Goal: Task Accomplishment & Management: Use online tool/utility

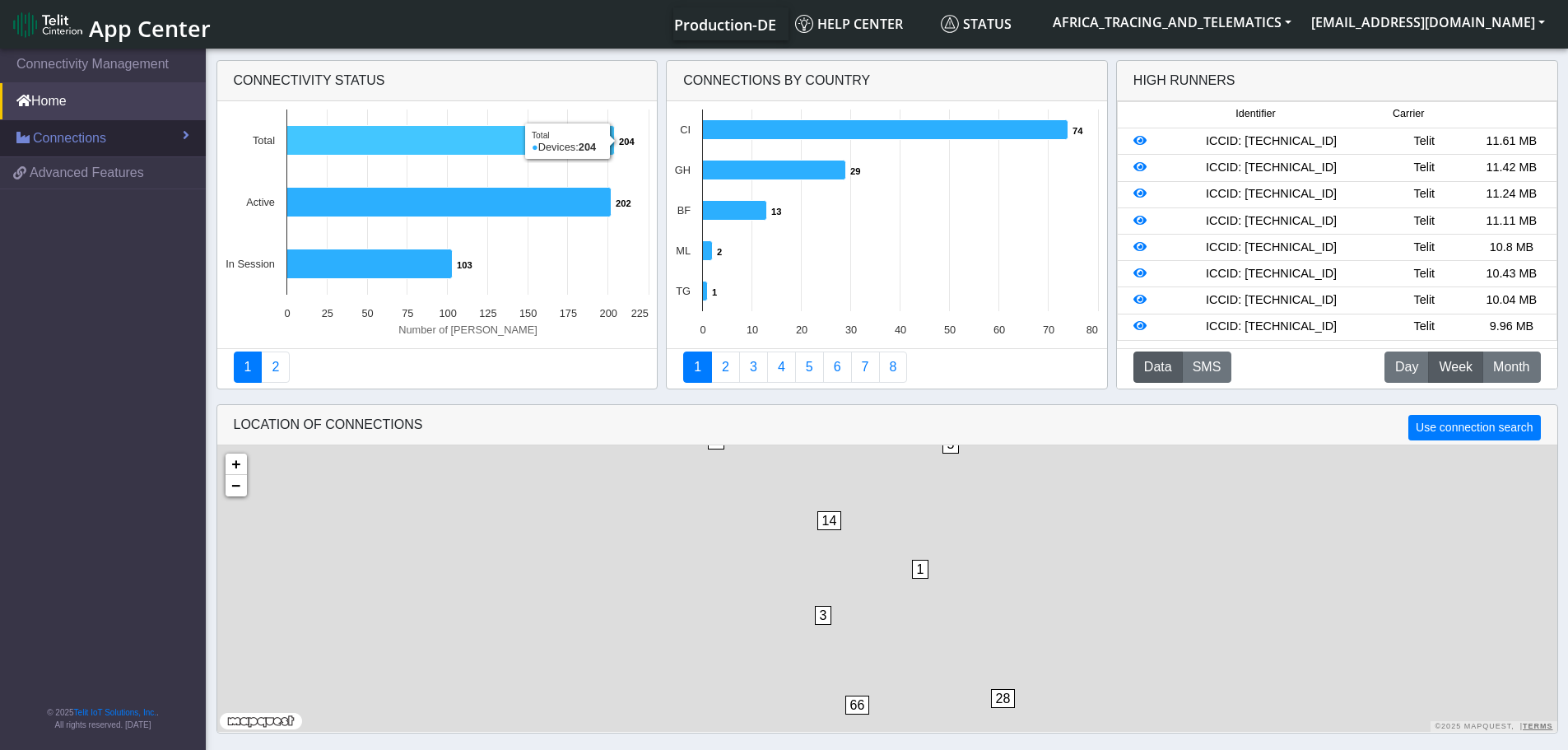
click at [172, 138] on link "Connections" at bounding box center [102, 139] width 206 height 36
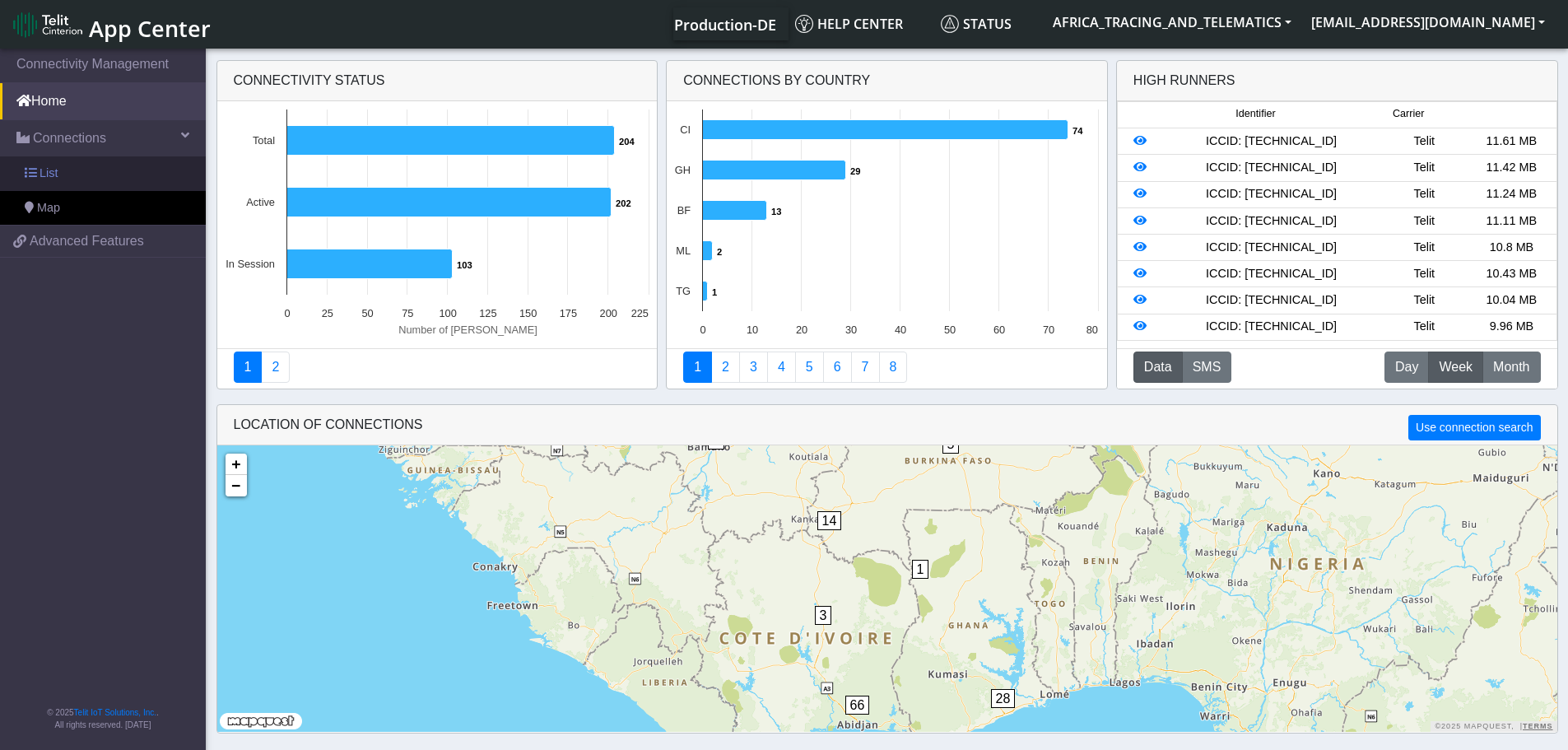
click at [110, 185] on link "List" at bounding box center [102, 173] width 206 height 35
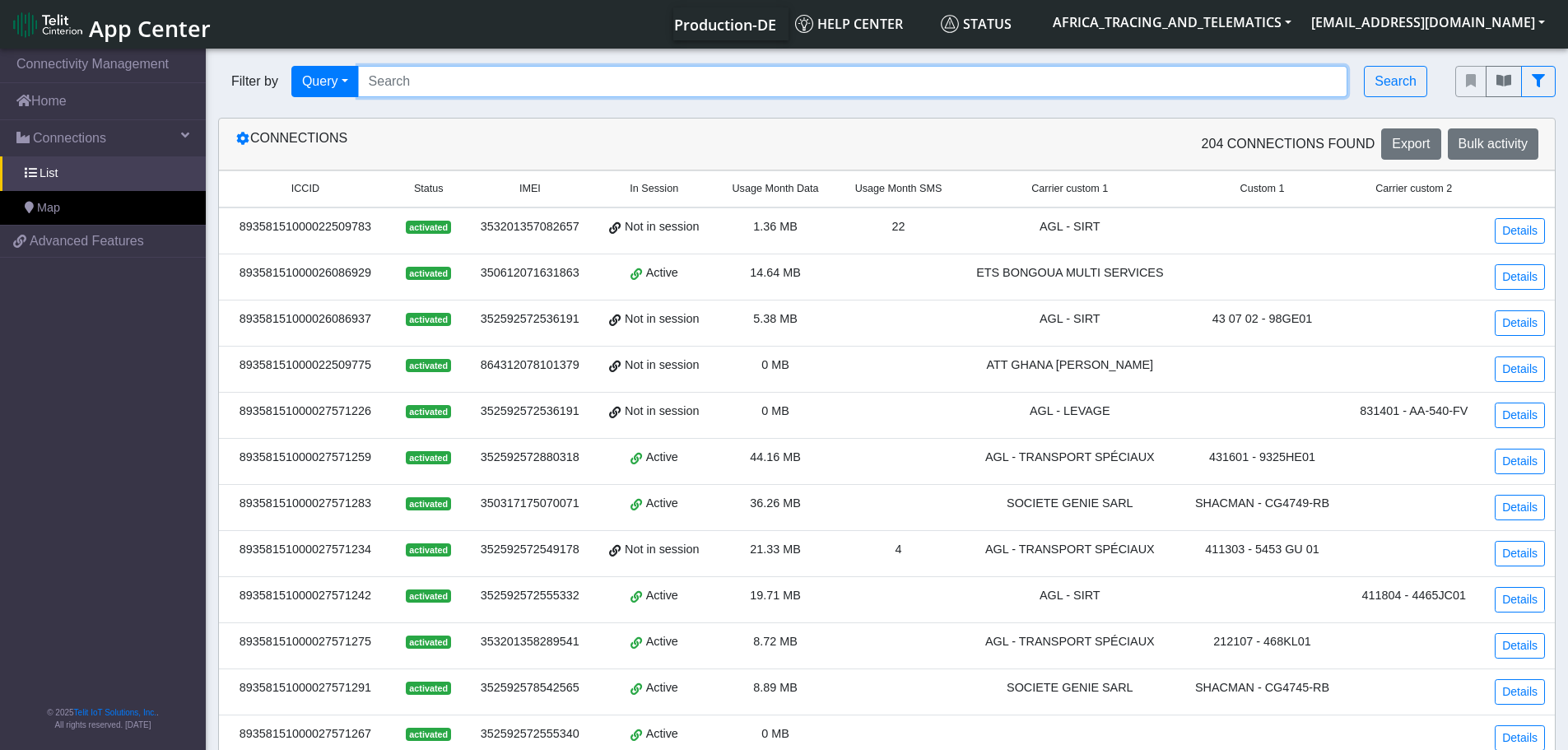
click at [498, 89] on input "Search..." at bounding box center [853, 82] width 990 height 31
click at [661, 87] on input "Search..." at bounding box center [853, 82] width 990 height 31
paste input "89358151000027572315"
type input "89358151000027572315"
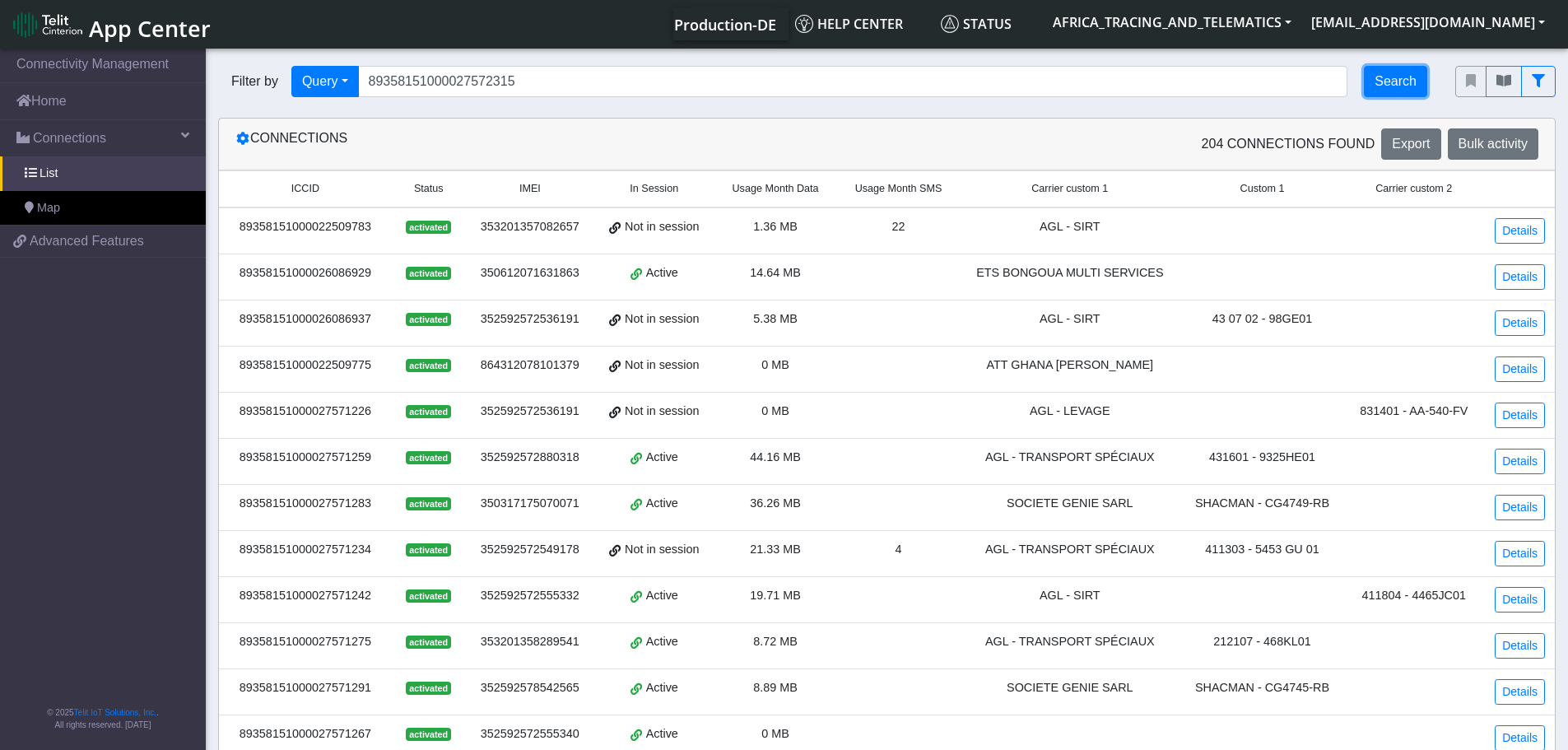
click at [1401, 79] on button "Search" at bounding box center [1395, 82] width 63 height 31
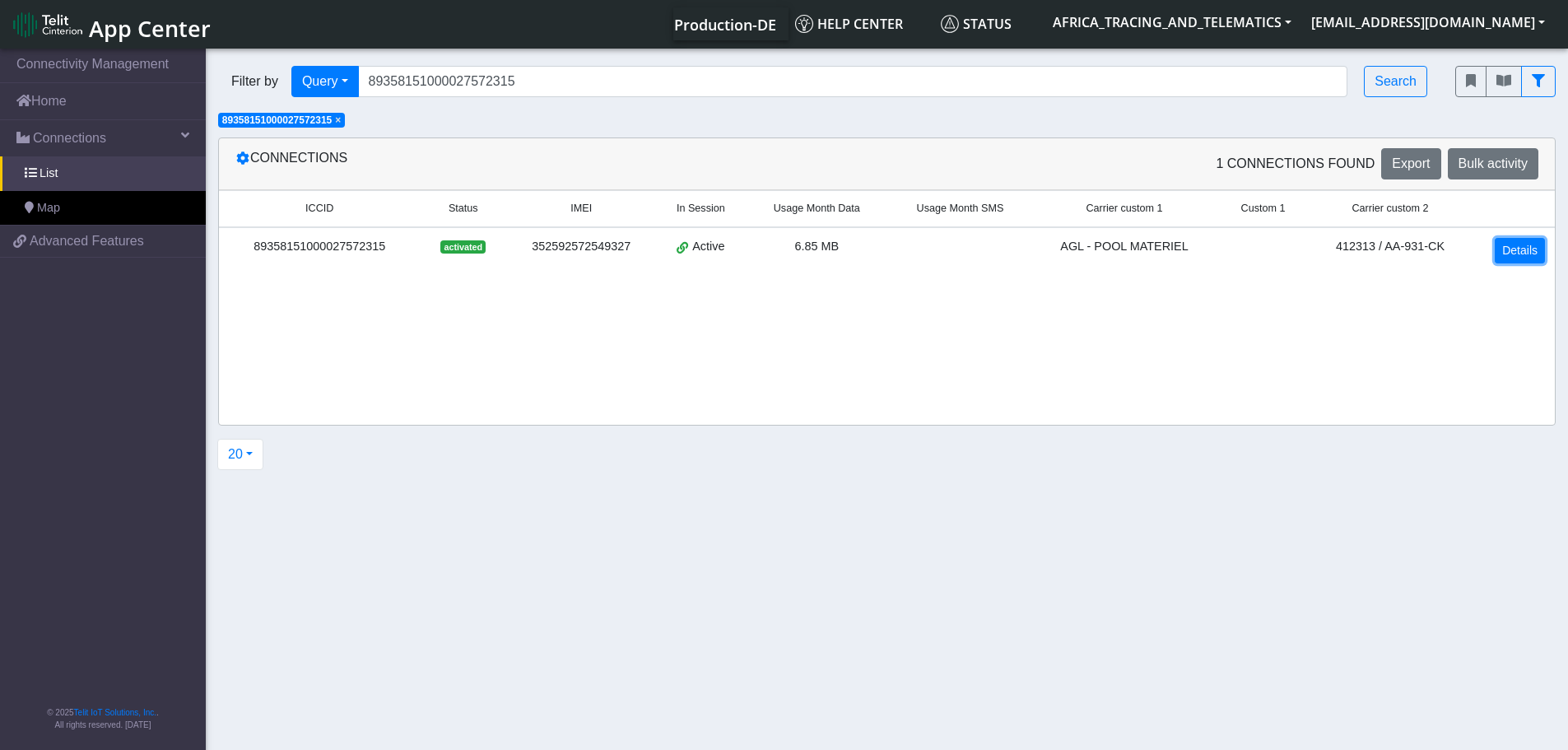
click at [1531, 243] on link "Details" at bounding box center [1520, 250] width 50 height 25
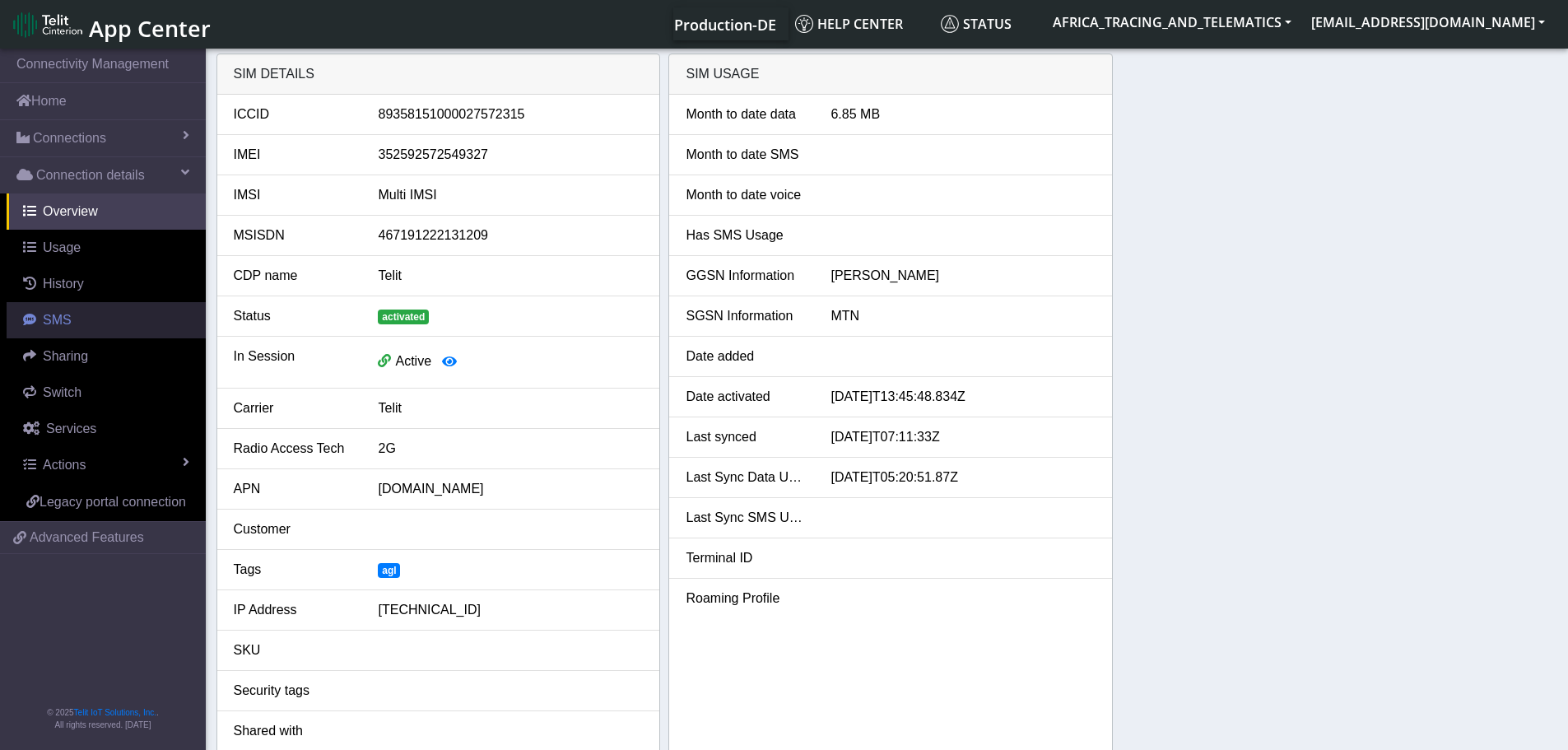
click at [76, 317] on link "SMS" at bounding box center [107, 320] width 199 height 36
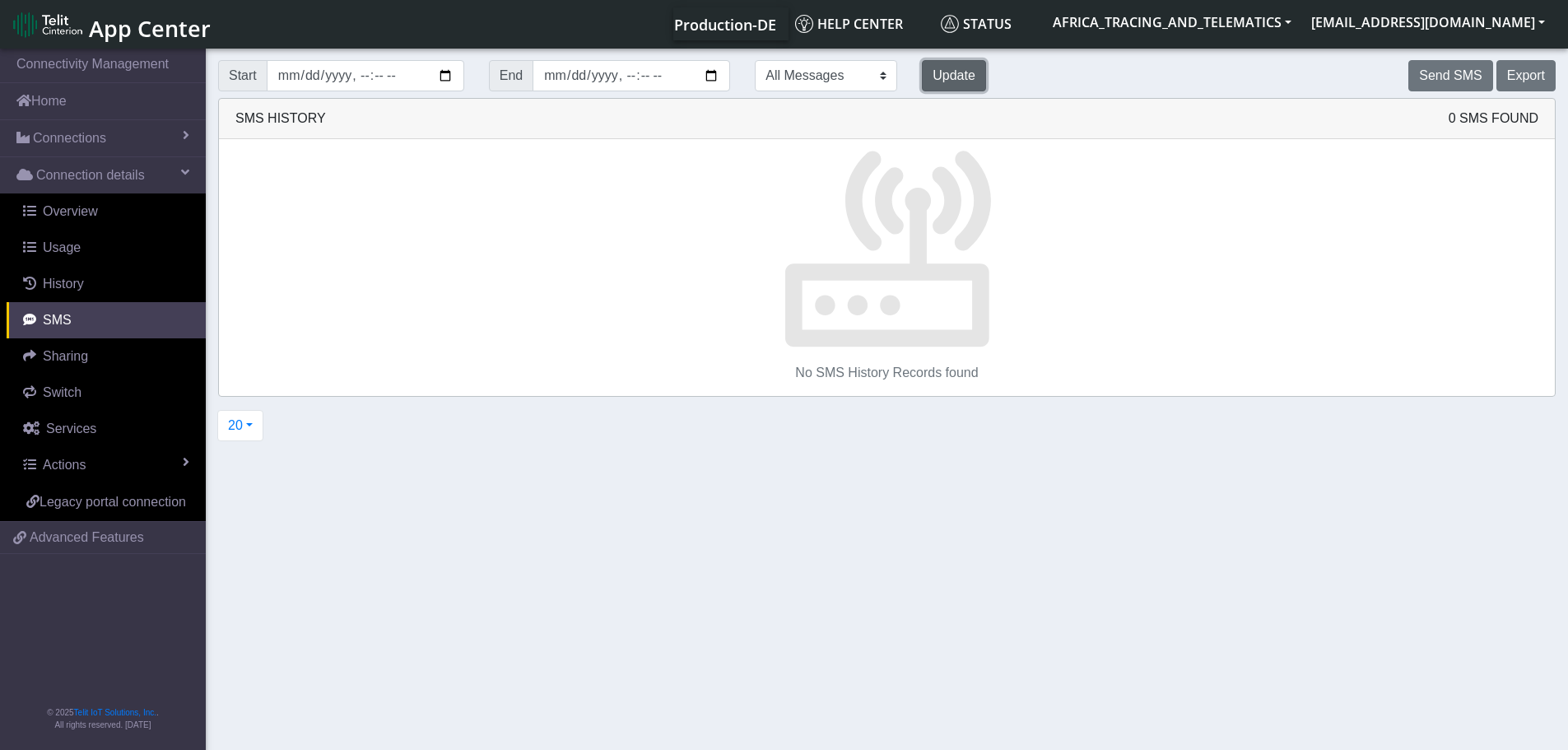
click at [922, 72] on button "Update" at bounding box center [954, 75] width 64 height 31
click at [1458, 73] on button "Send SMS" at bounding box center [1450, 75] width 84 height 31
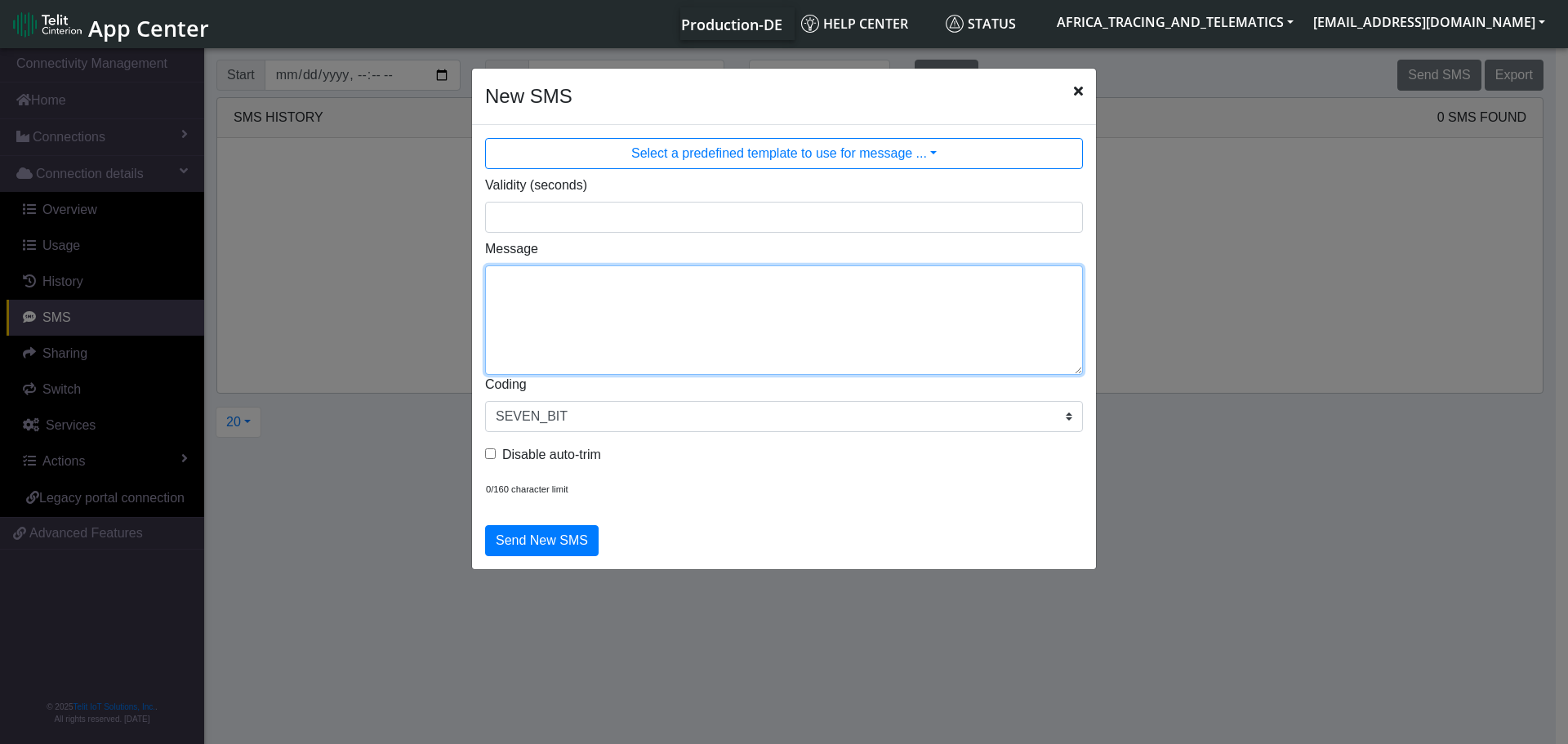
click at [819, 282] on textarea "Message" at bounding box center [784, 320] width 598 height 109
type textarea "F M ggps"
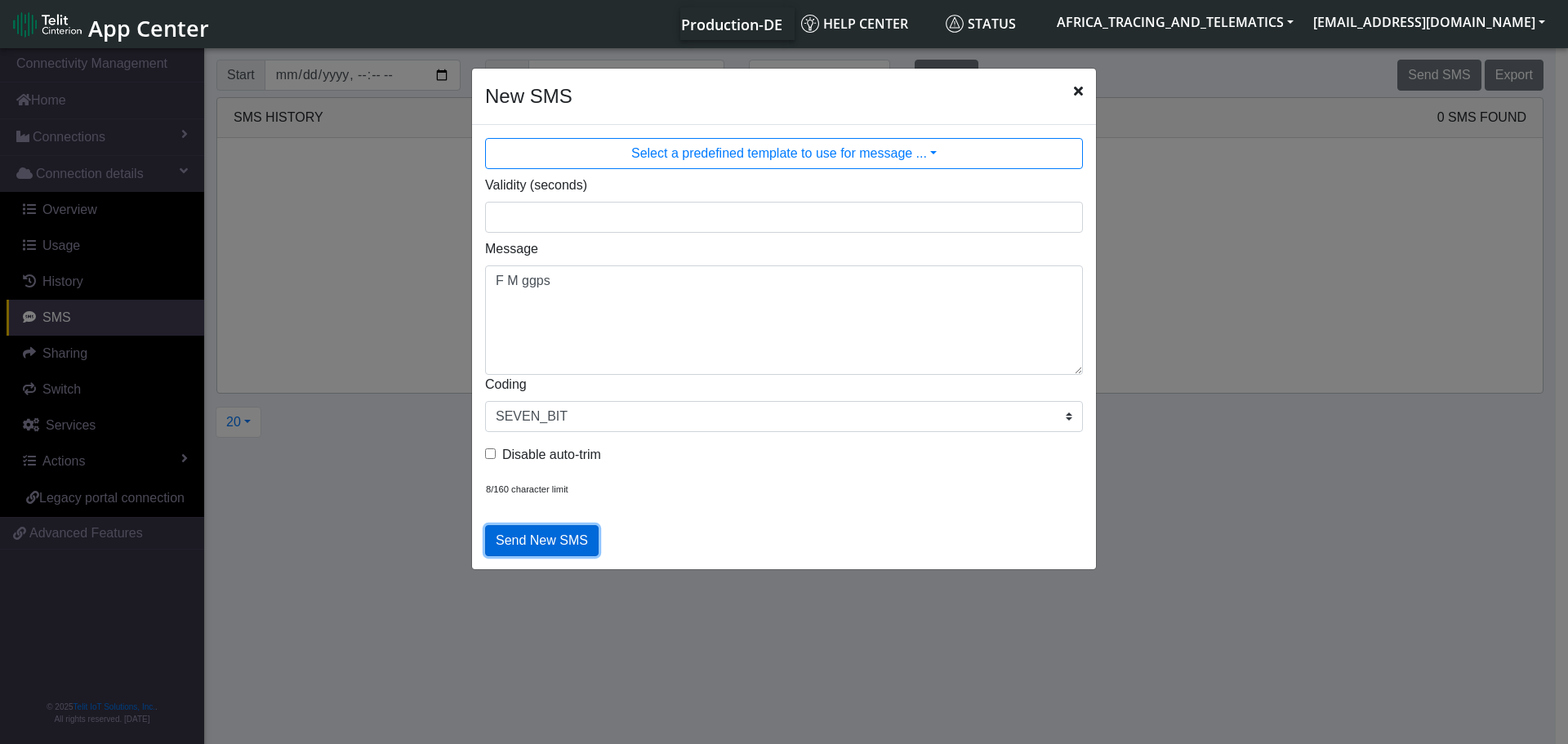
click at [530, 550] on button "Send New SMS" at bounding box center [542, 540] width 114 height 31
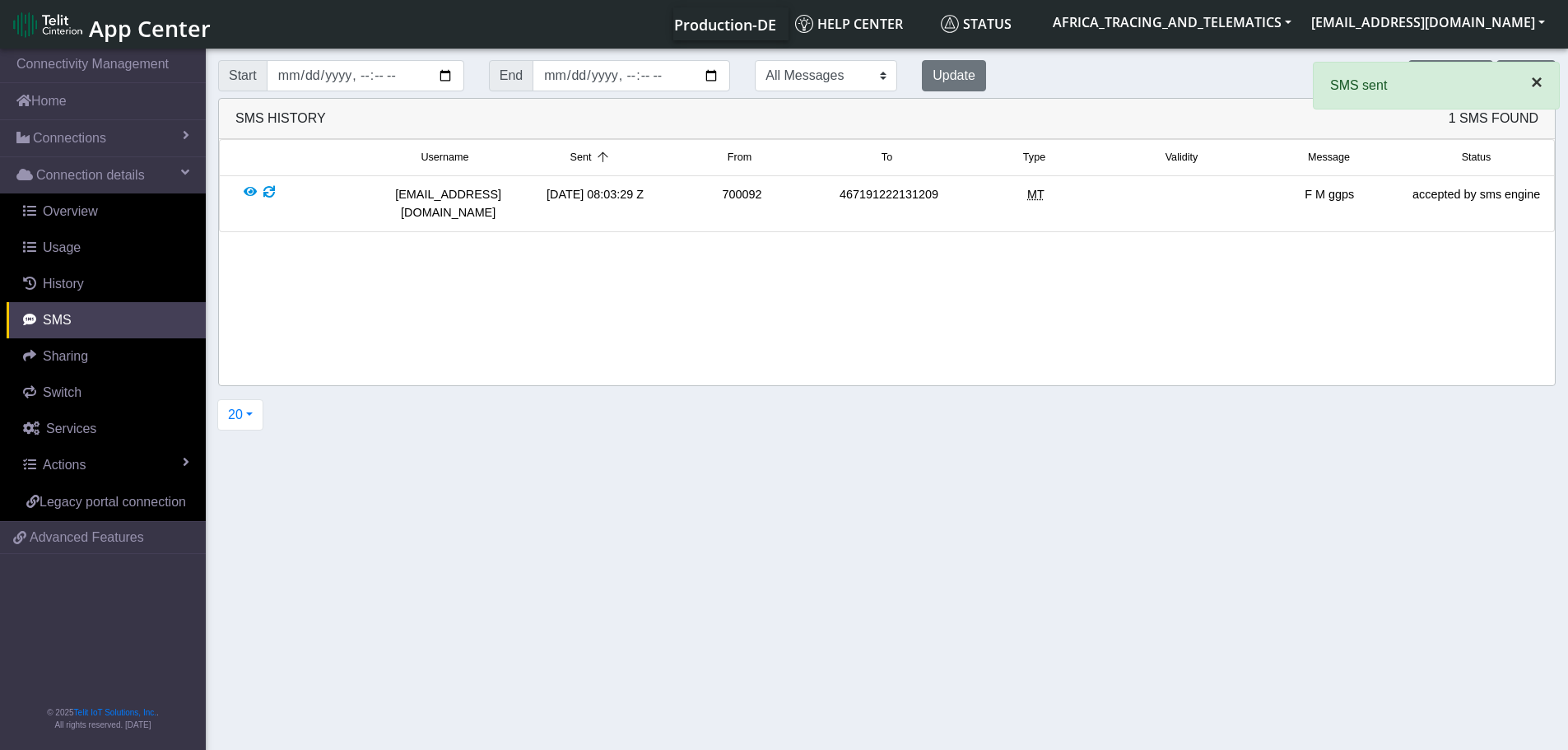
click at [1538, 82] on span "×" at bounding box center [1537, 82] width 11 height 23
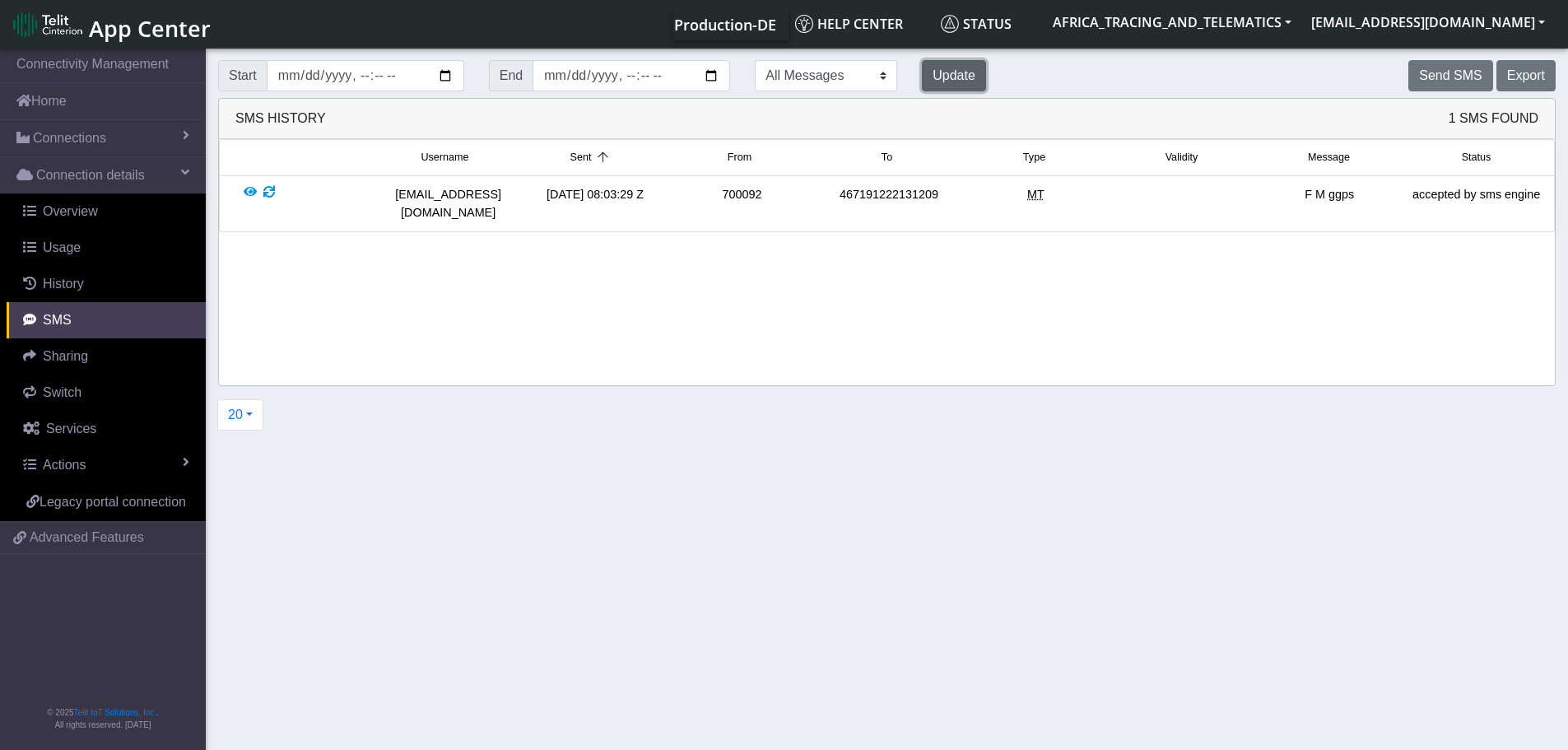
click at [922, 83] on button "Update" at bounding box center [954, 75] width 64 height 31
click at [922, 79] on button "Update" at bounding box center [954, 75] width 64 height 31
click at [1473, 68] on button "Send SMS" at bounding box center [1450, 75] width 84 height 31
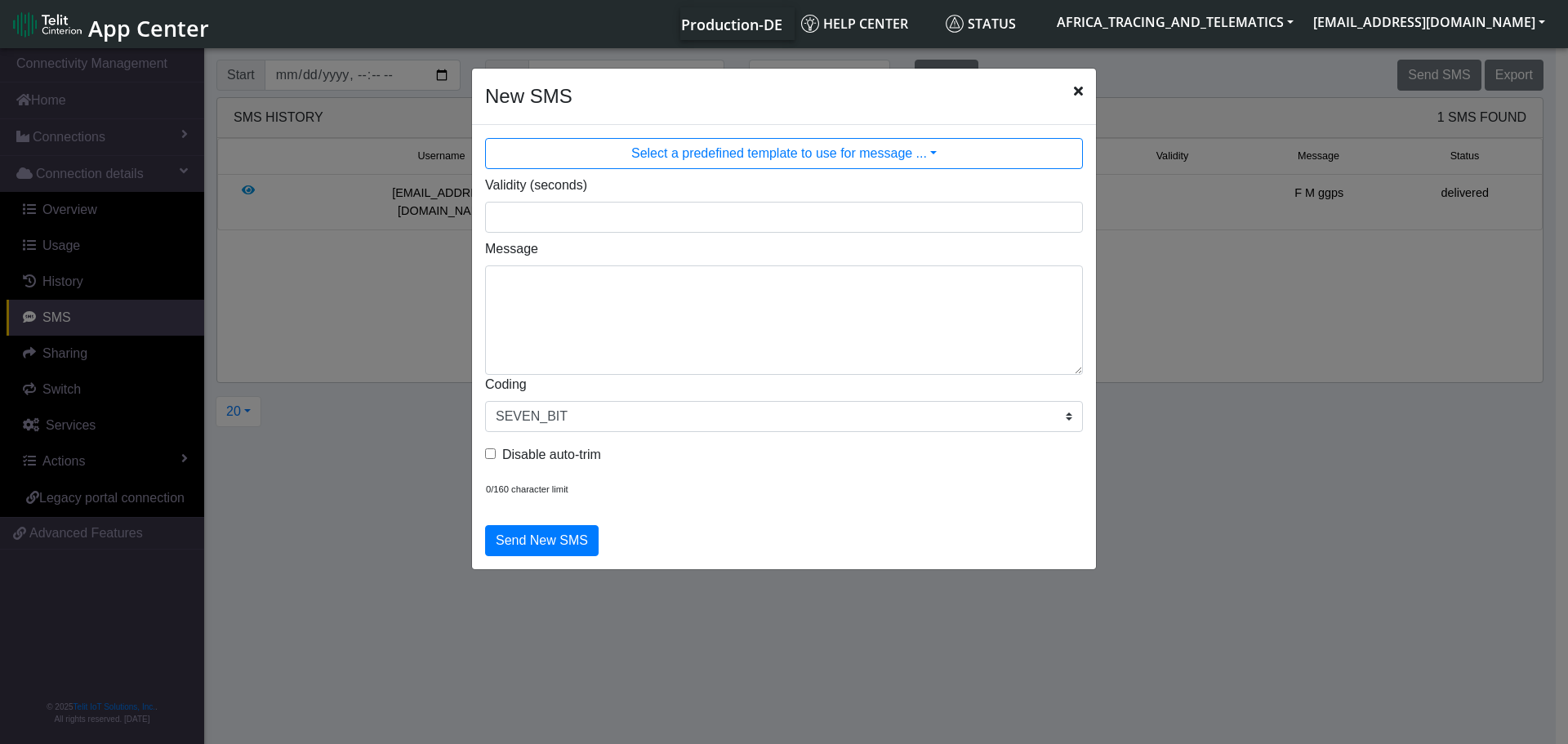
click at [782, 263] on div "Message" at bounding box center [784, 307] width 622 height 136
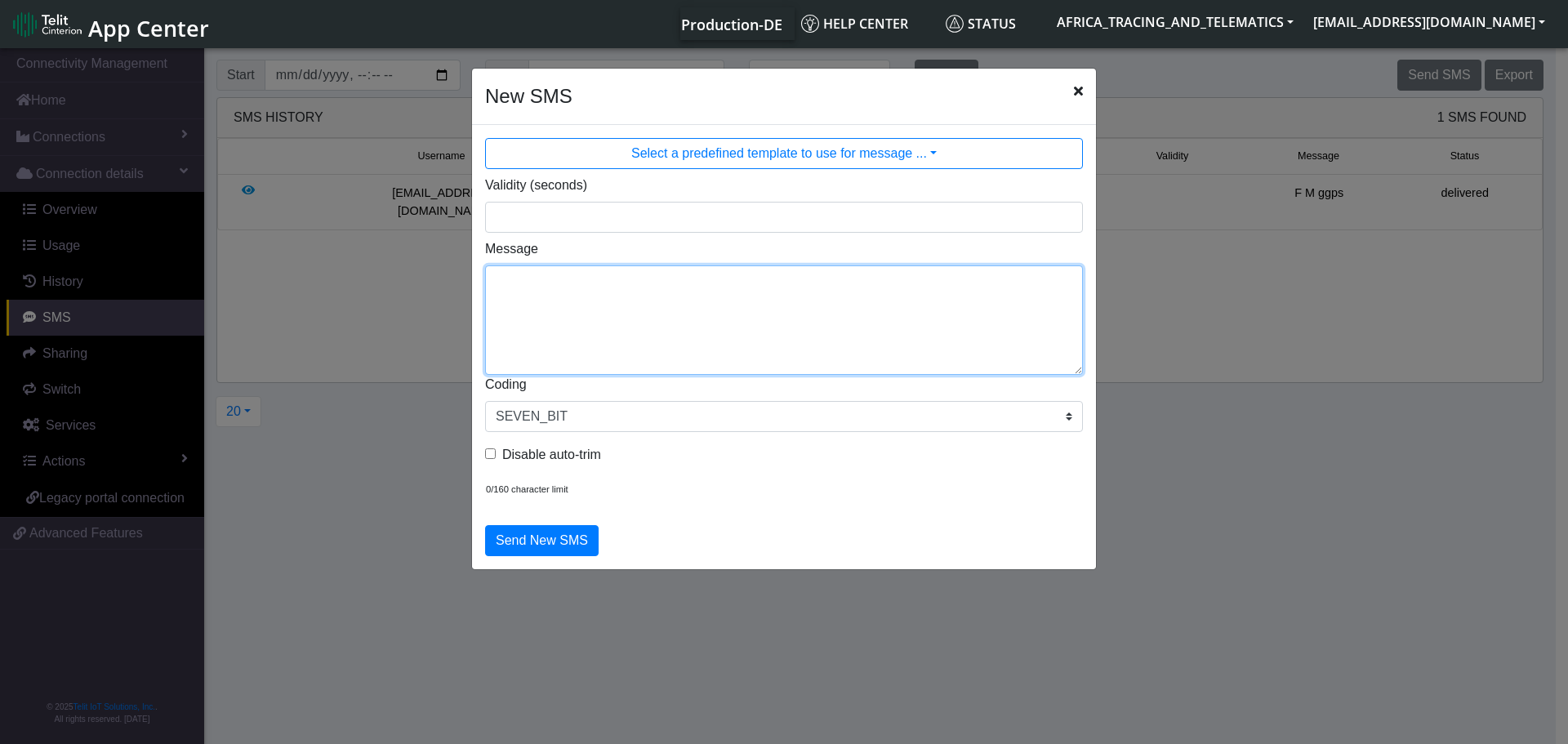
click at [782, 281] on textarea "Message" at bounding box center [784, 320] width 598 height 109
type textarea "F M cpureset"
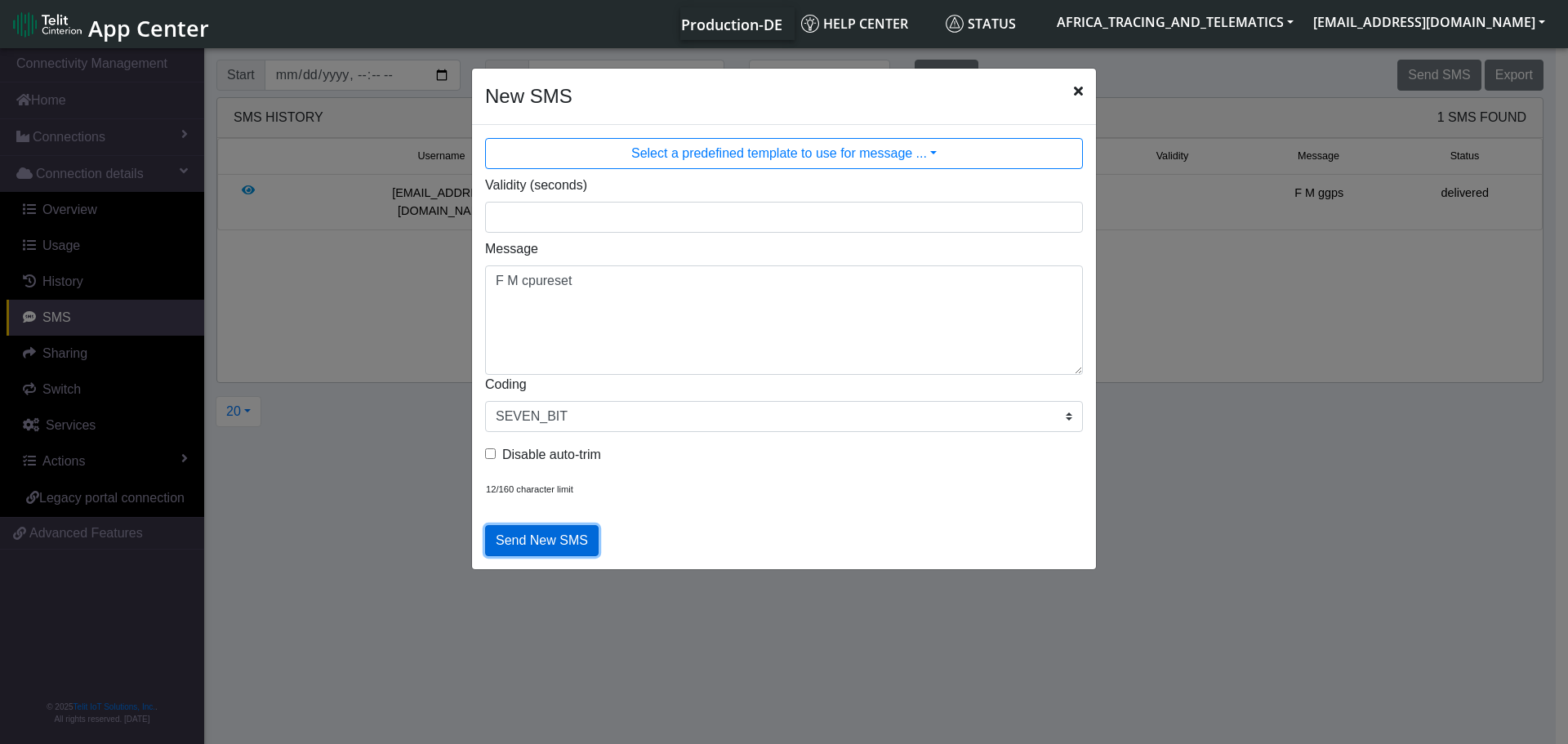
click at [562, 531] on button "Send New SMS" at bounding box center [542, 540] width 114 height 31
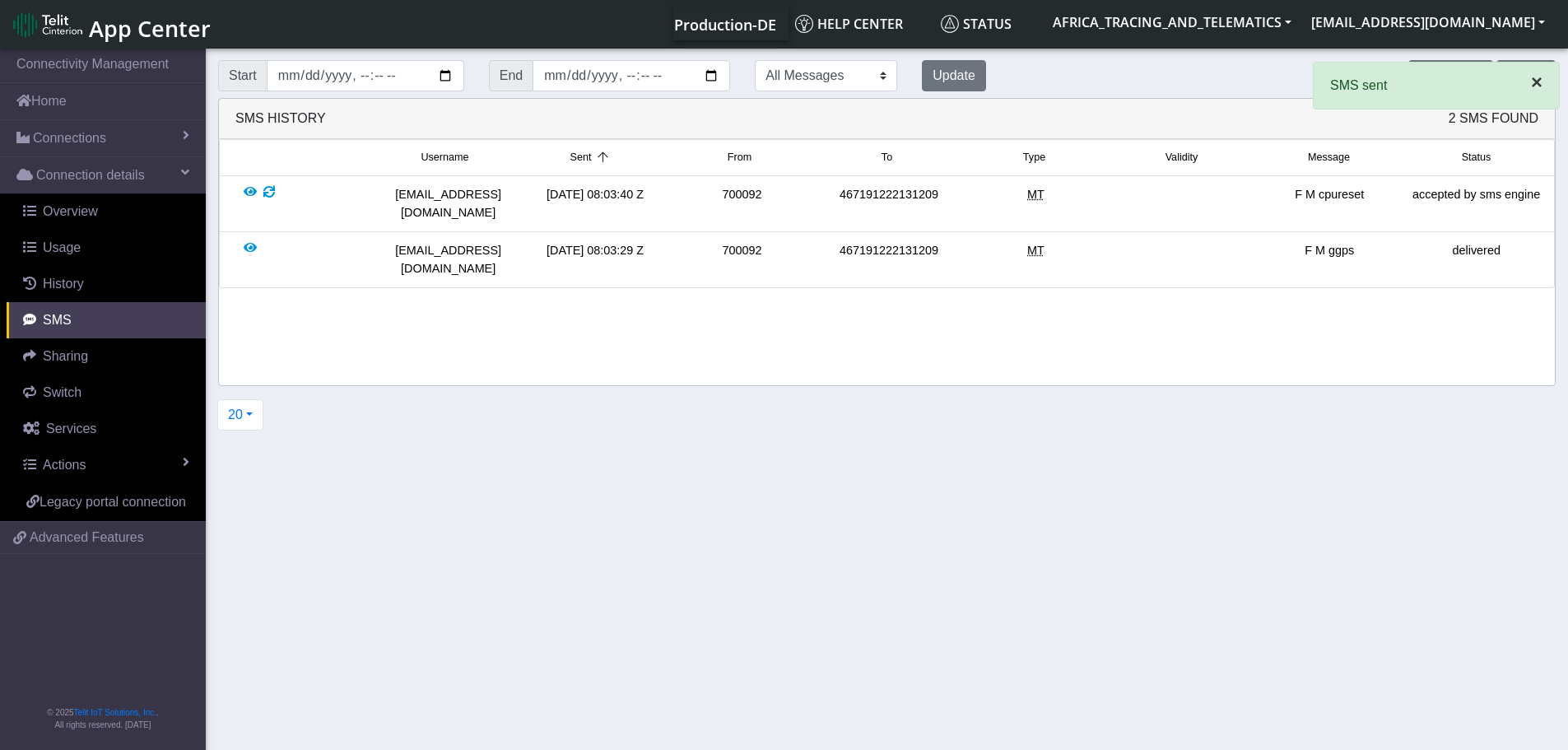
click at [1539, 82] on span "×" at bounding box center [1537, 82] width 11 height 23
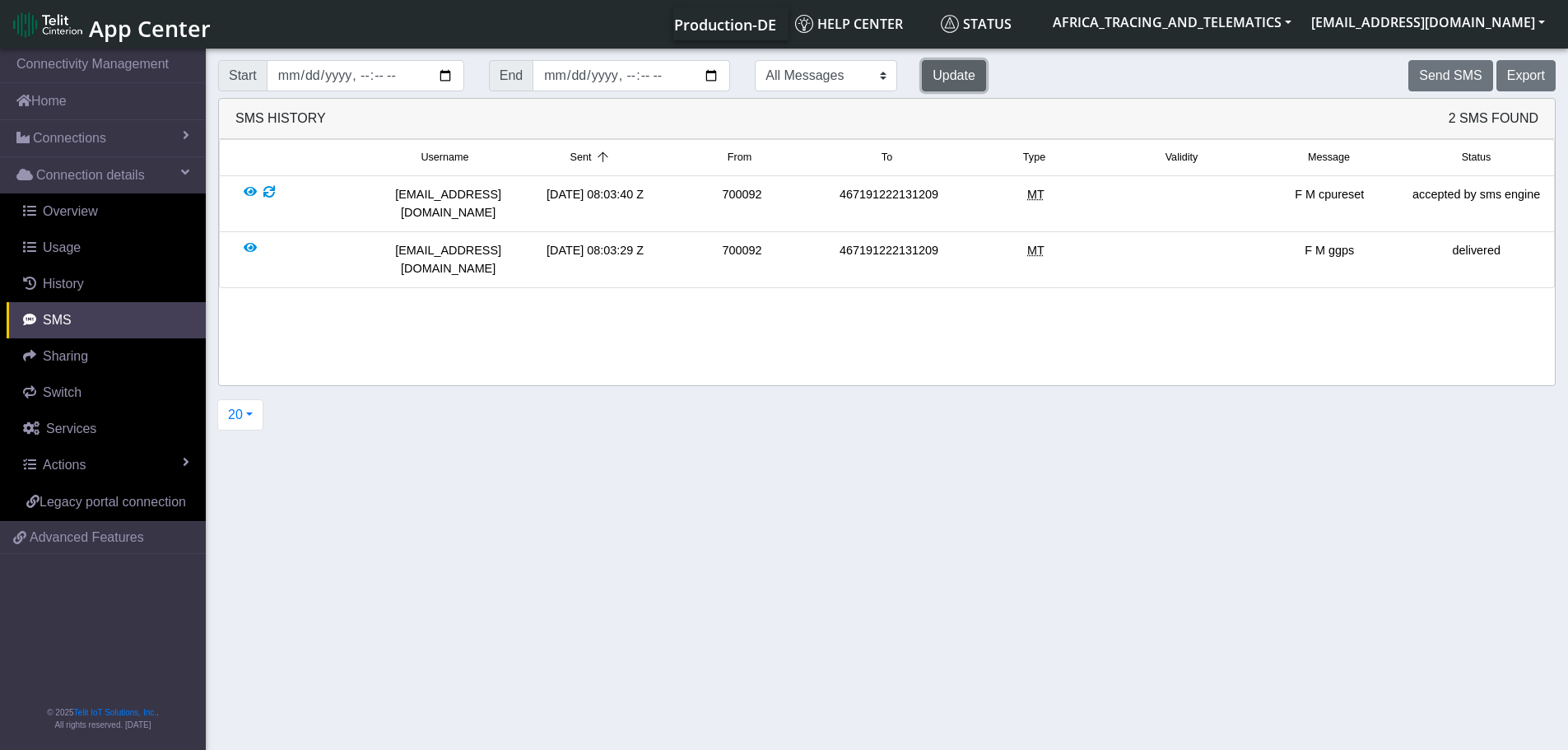
click at [922, 75] on button "Update" at bounding box center [954, 75] width 64 height 31
click at [935, 78] on div "Update" at bounding box center [954, 75] width 89 height 31
click at [922, 66] on button "Update" at bounding box center [954, 75] width 64 height 31
click at [84, 114] on link "Home" at bounding box center [102, 101] width 206 height 36
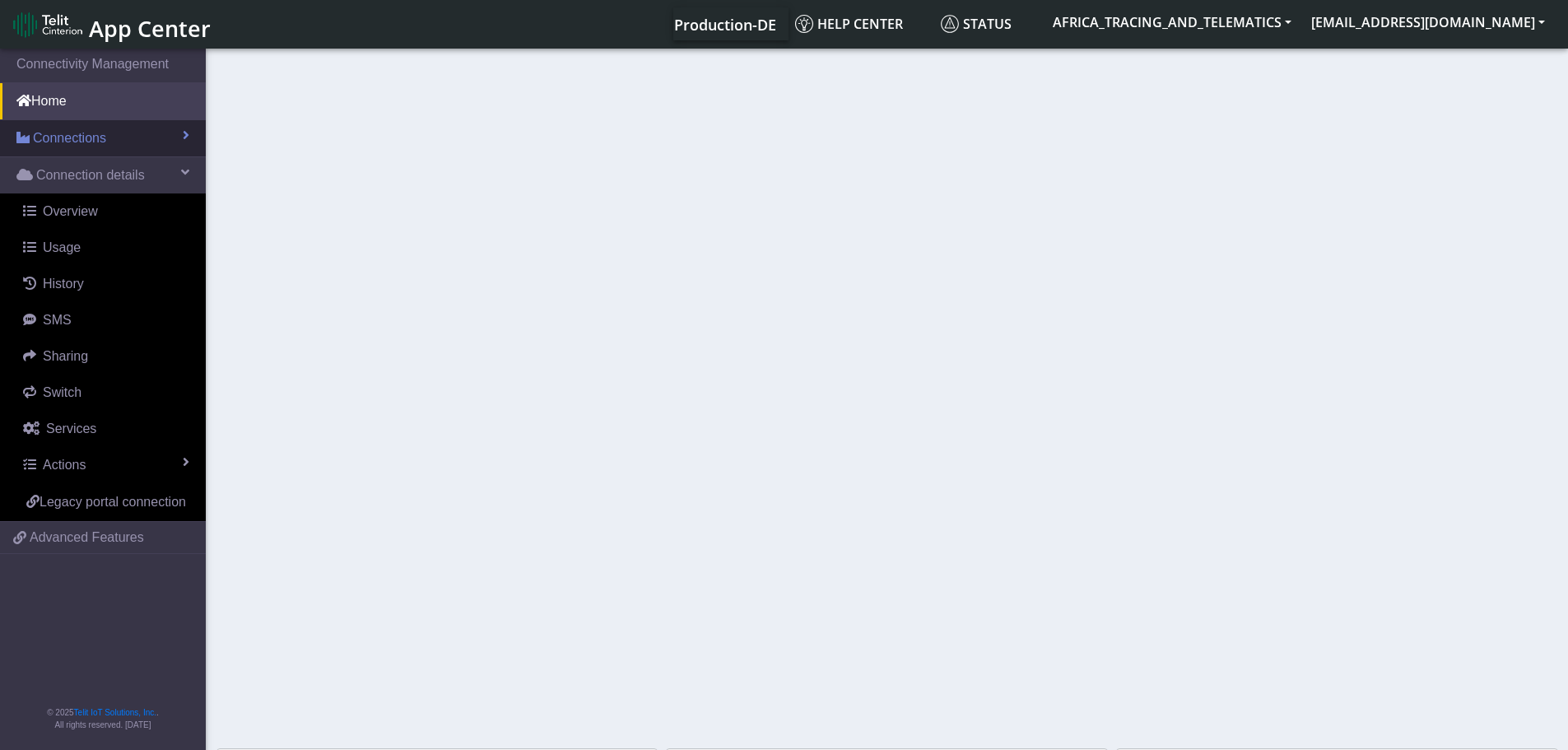
click at [82, 135] on span "Connections" at bounding box center [69, 138] width 73 height 20
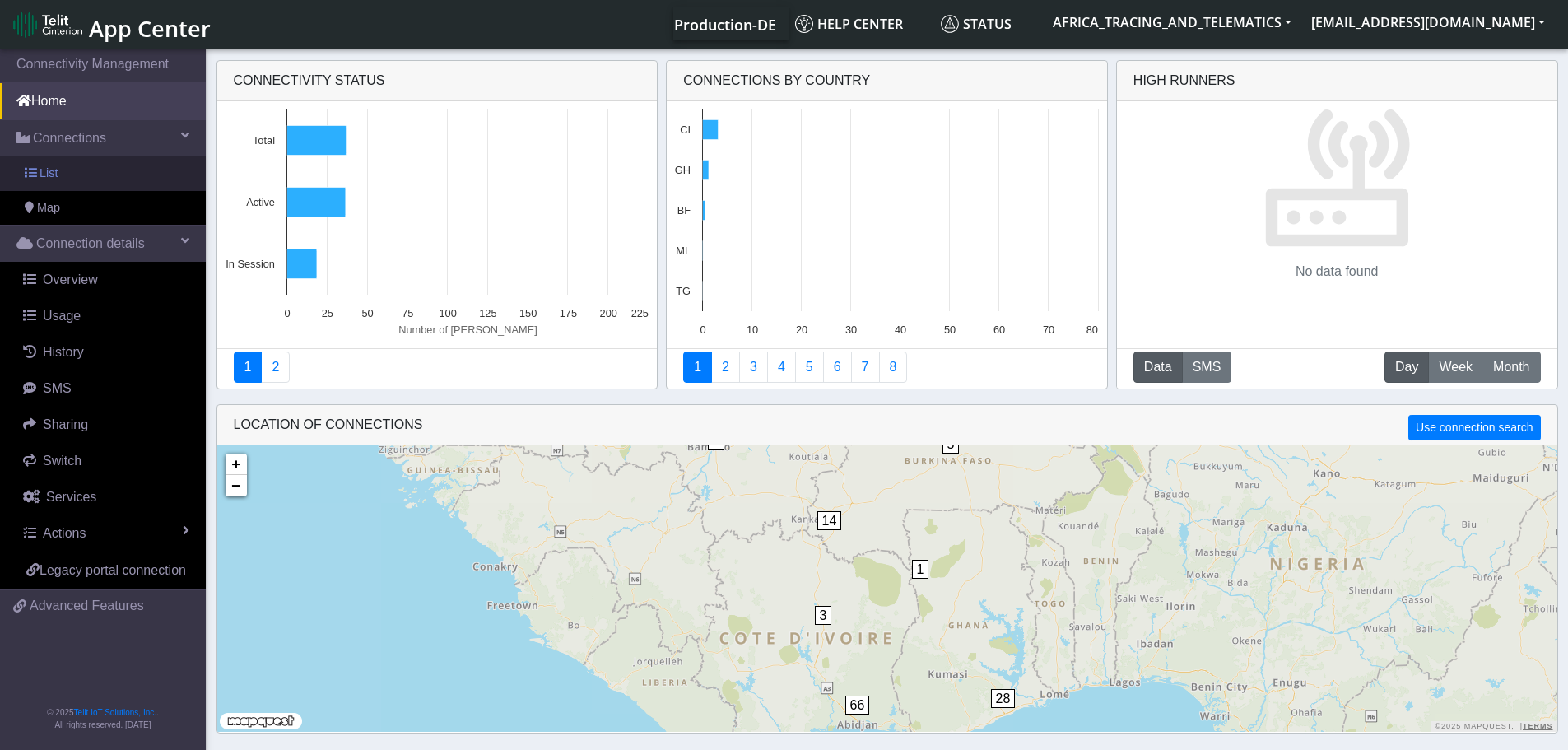
click at [91, 164] on link "List" at bounding box center [102, 173] width 206 height 35
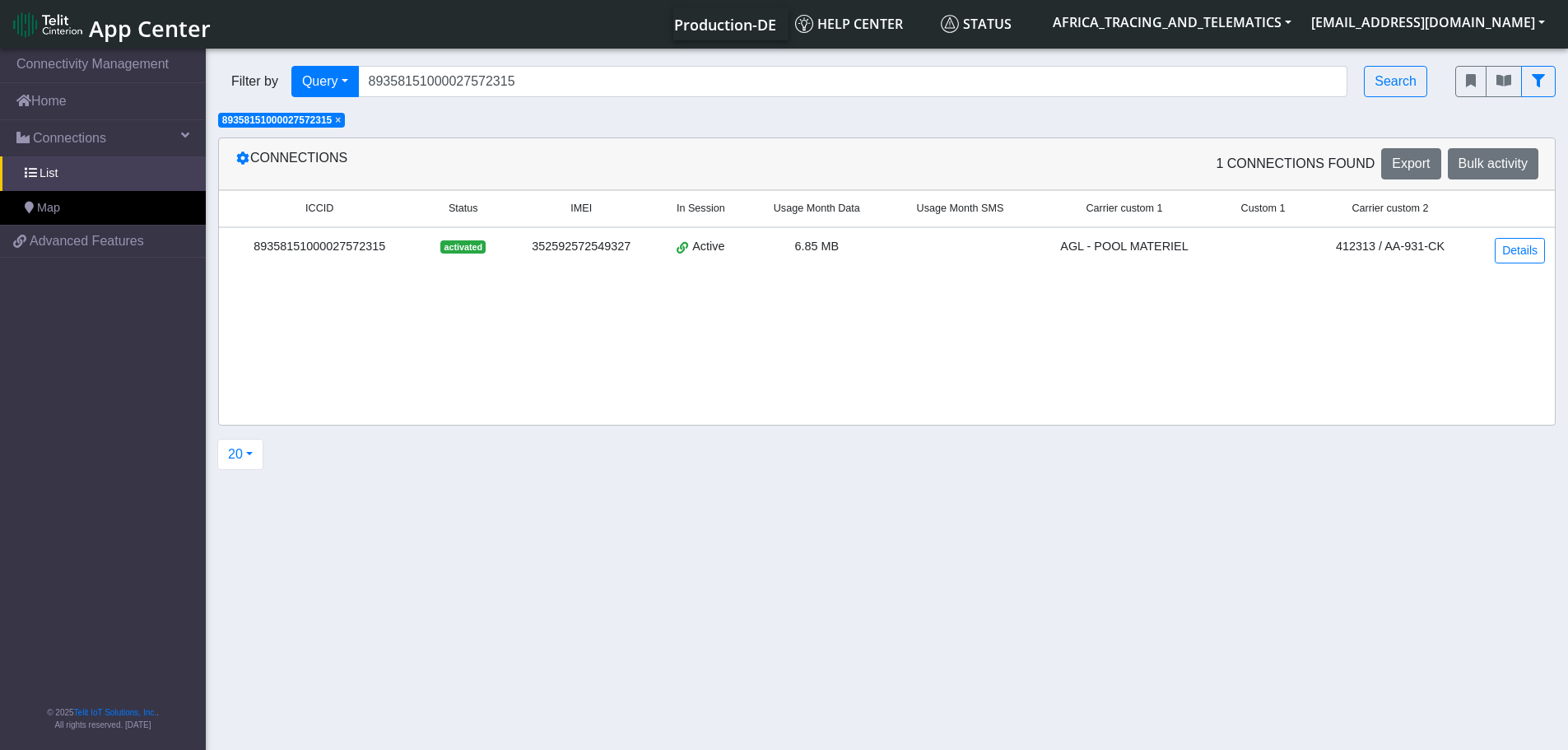
click at [341, 122] on span "×" at bounding box center [337, 120] width 6 height 11
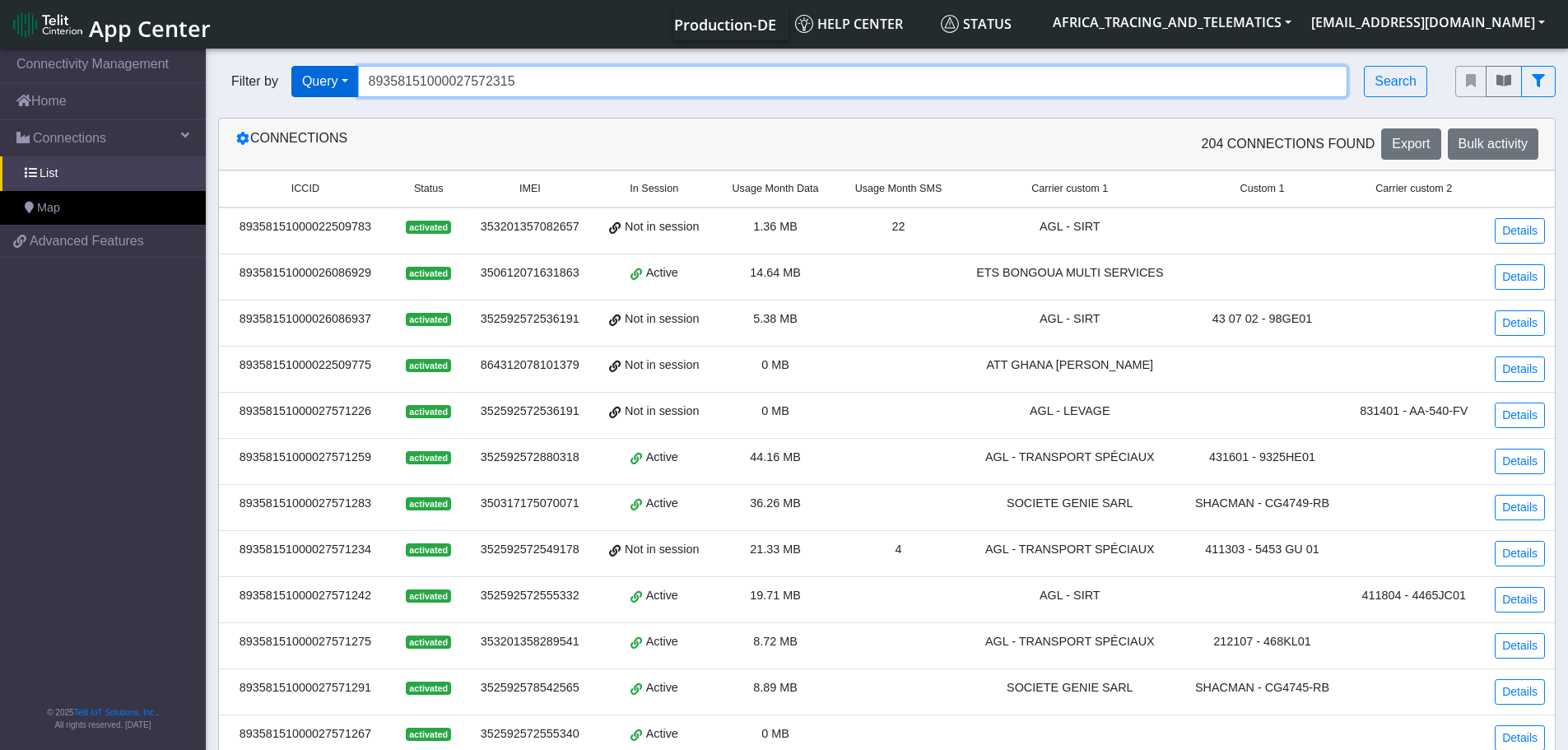
drag, startPoint x: 516, startPoint y: 84, endPoint x: 293, endPoint y: 74, distance: 223.2
click at [293, 74] on div "Filter by Query Query In Session Not connected Tags Country Operator 8935815100…" at bounding box center [825, 82] width 1212 height 31
paste input "1556"
type input "89358151000027571556"
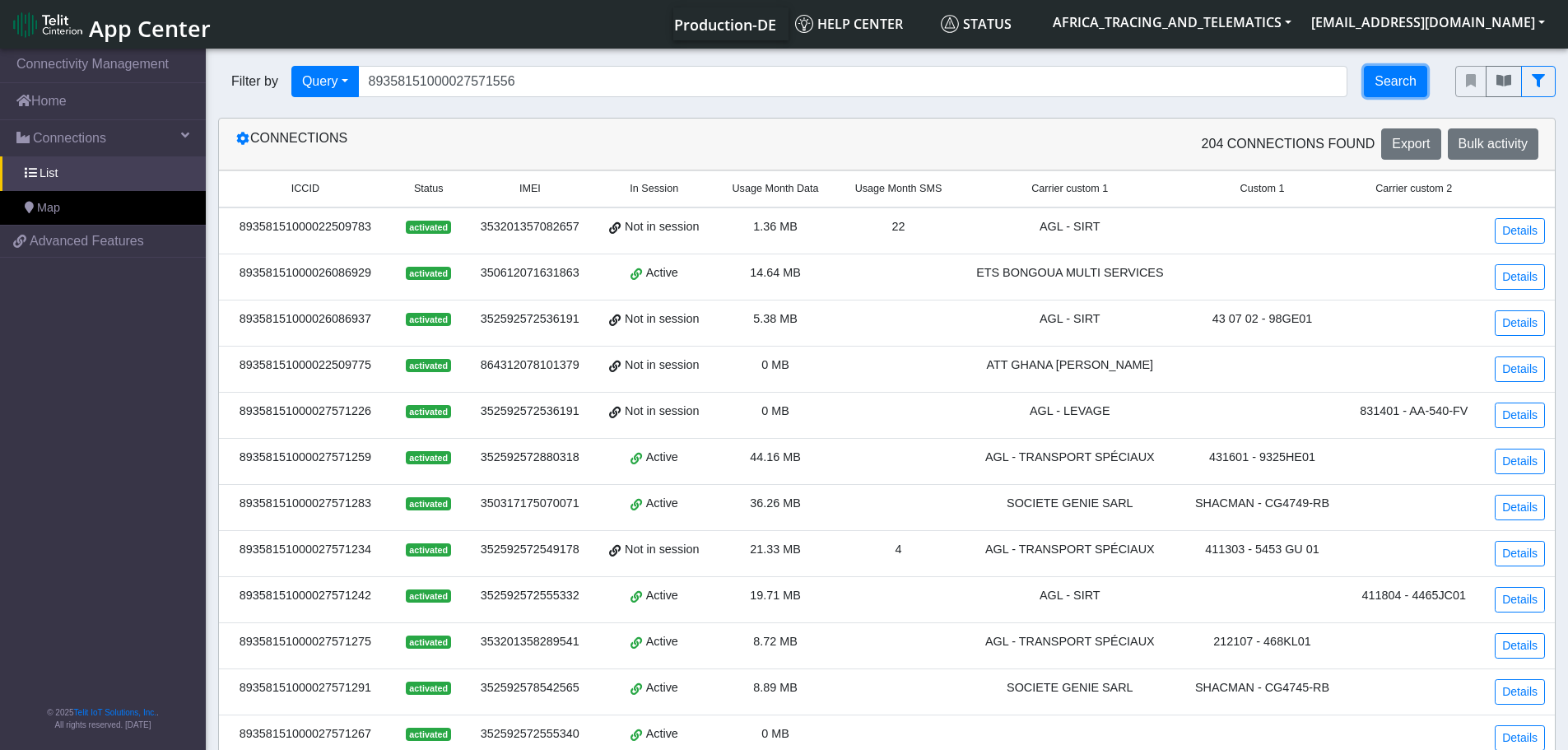
click at [1374, 84] on button "Search" at bounding box center [1395, 82] width 63 height 31
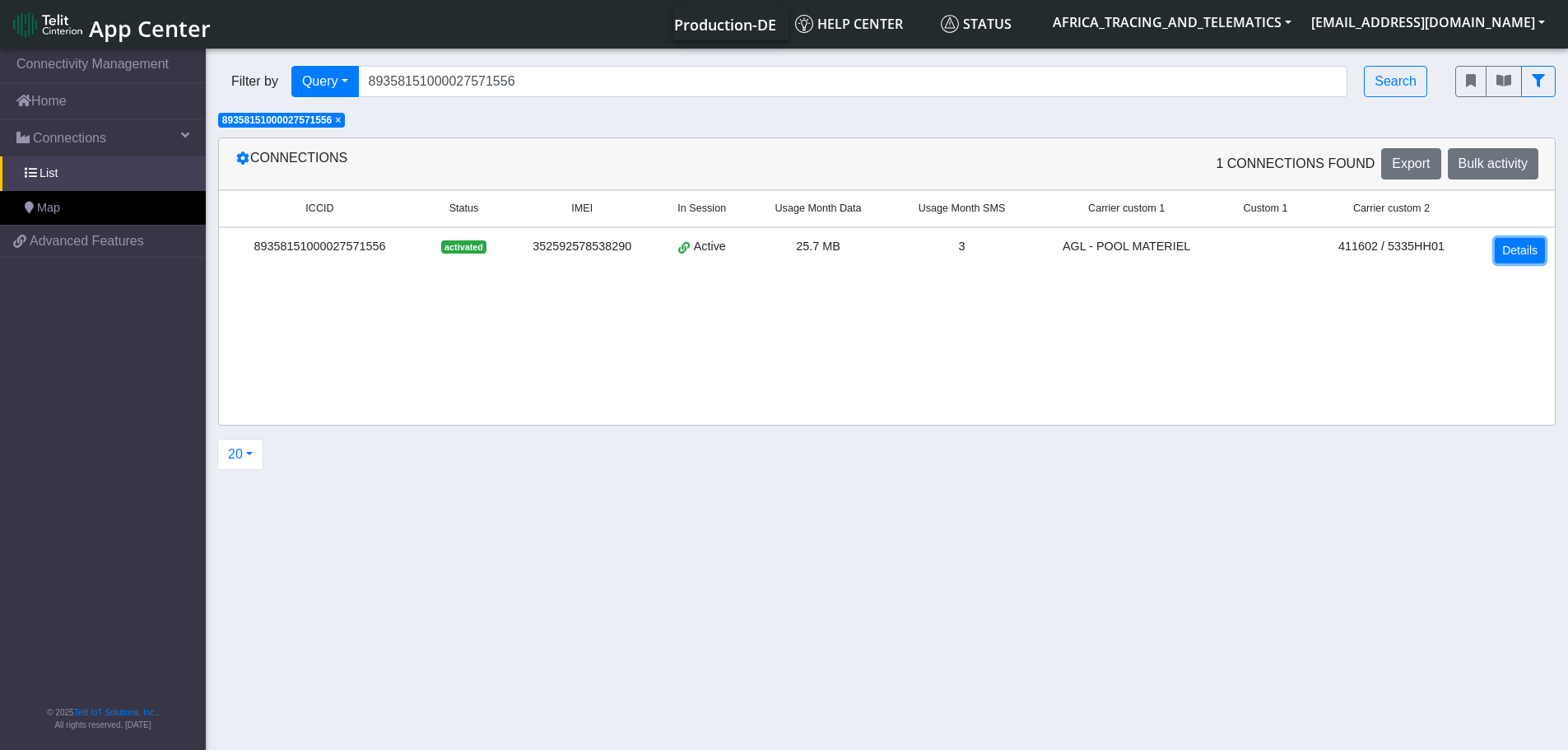
click at [1526, 240] on link "Details" at bounding box center [1520, 250] width 50 height 25
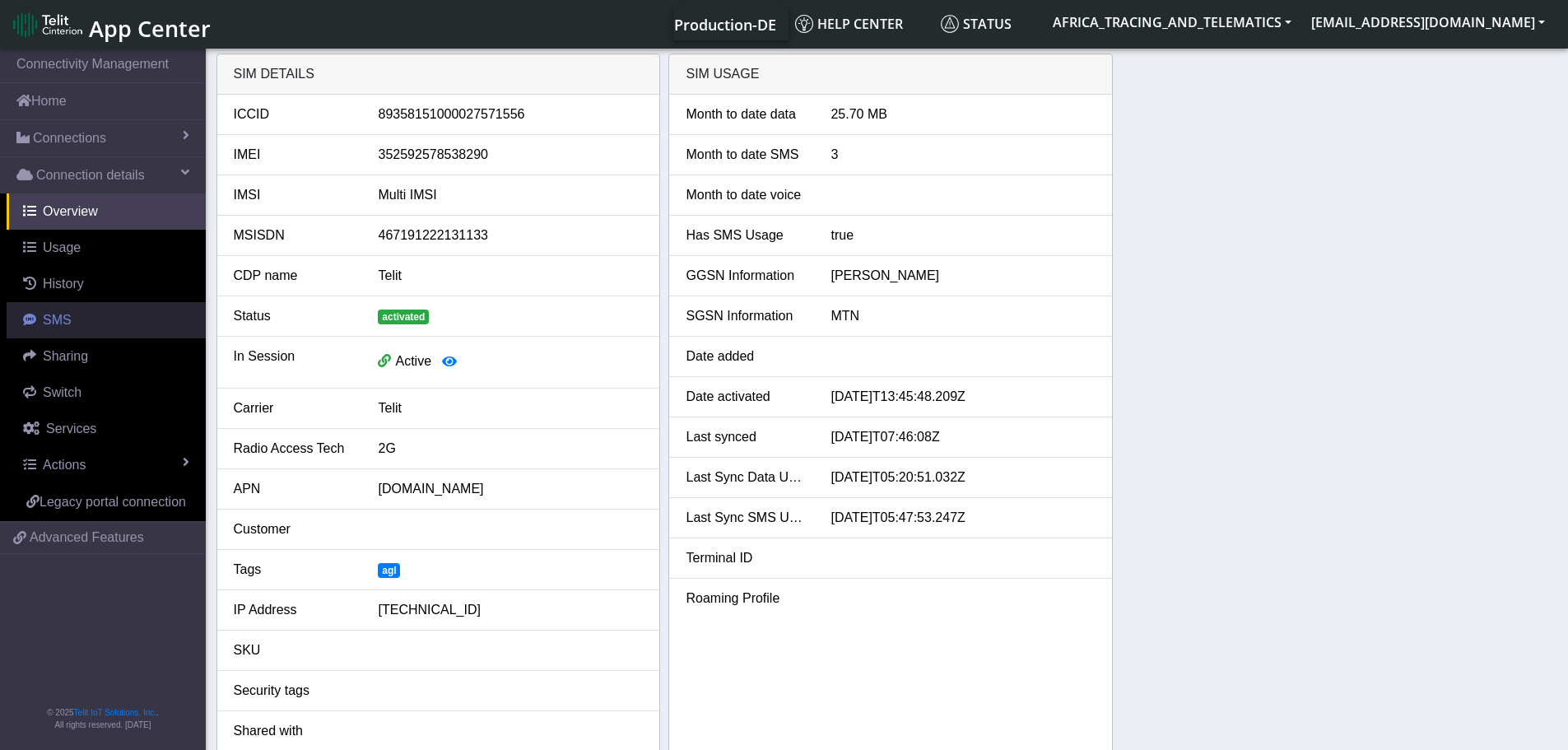
click at [61, 324] on span "SMS" at bounding box center [56, 320] width 29 height 14
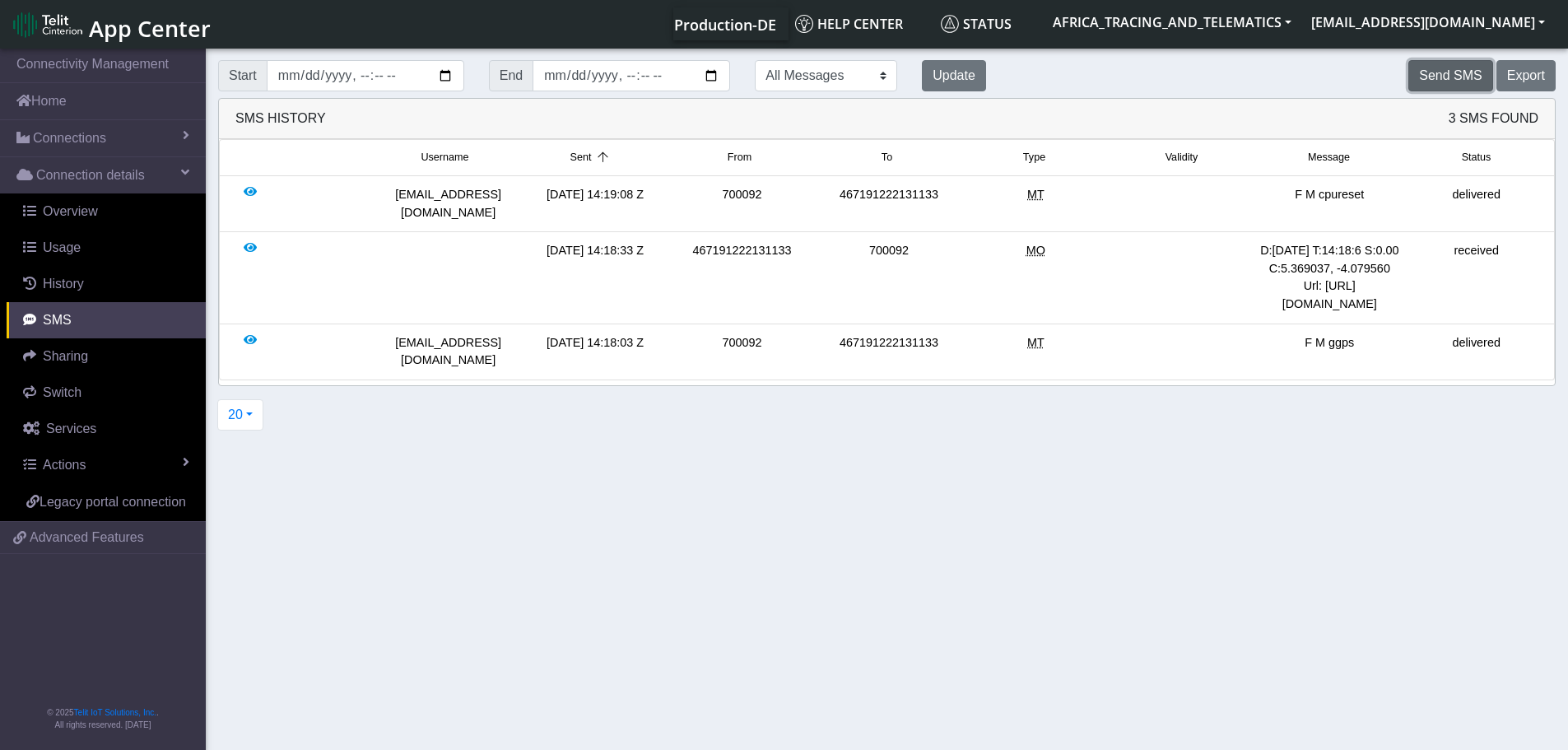
click at [1442, 82] on button "Send SMS" at bounding box center [1450, 75] width 84 height 31
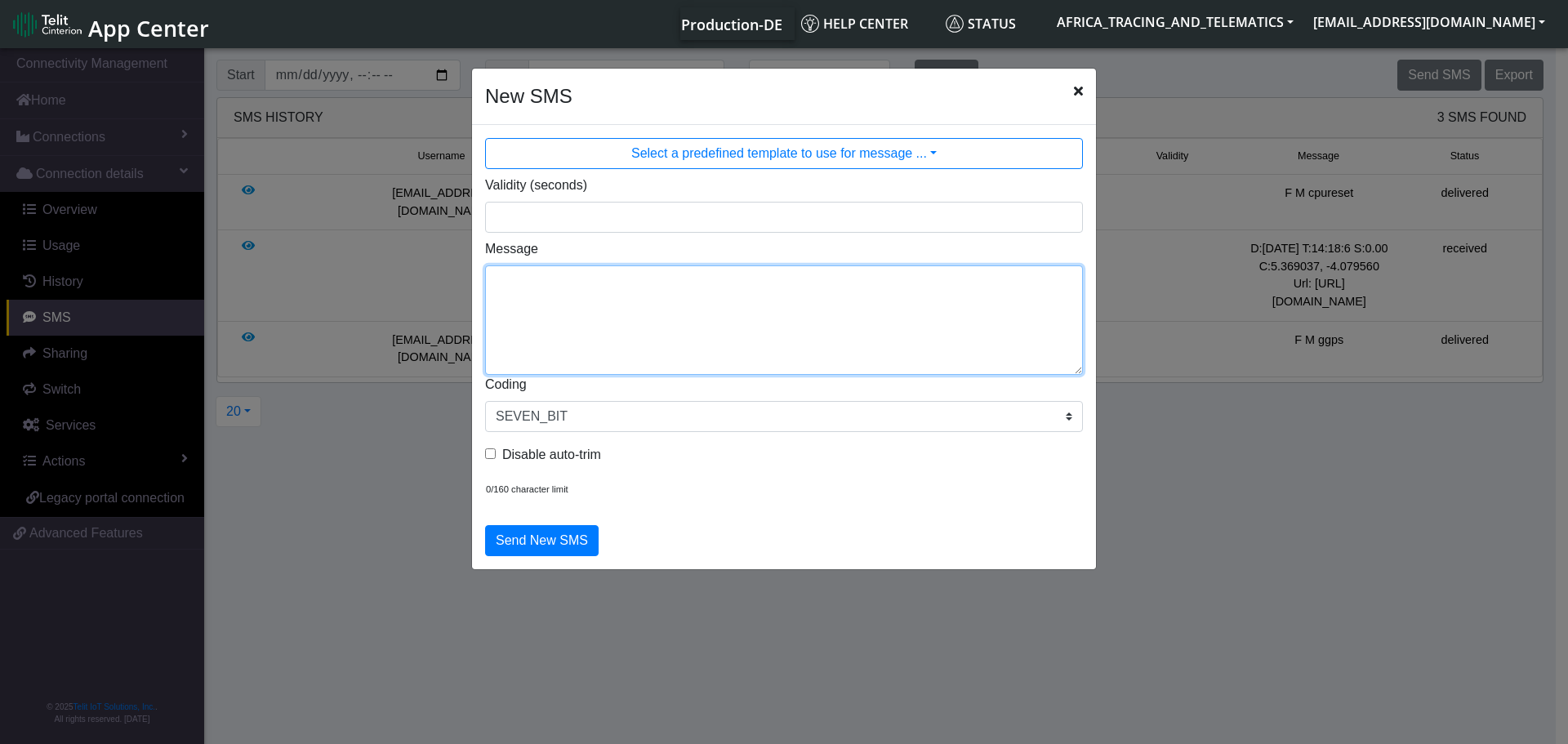
click at [741, 345] on textarea "Message" at bounding box center [784, 320] width 598 height 109
type textarea "F M cpureset"
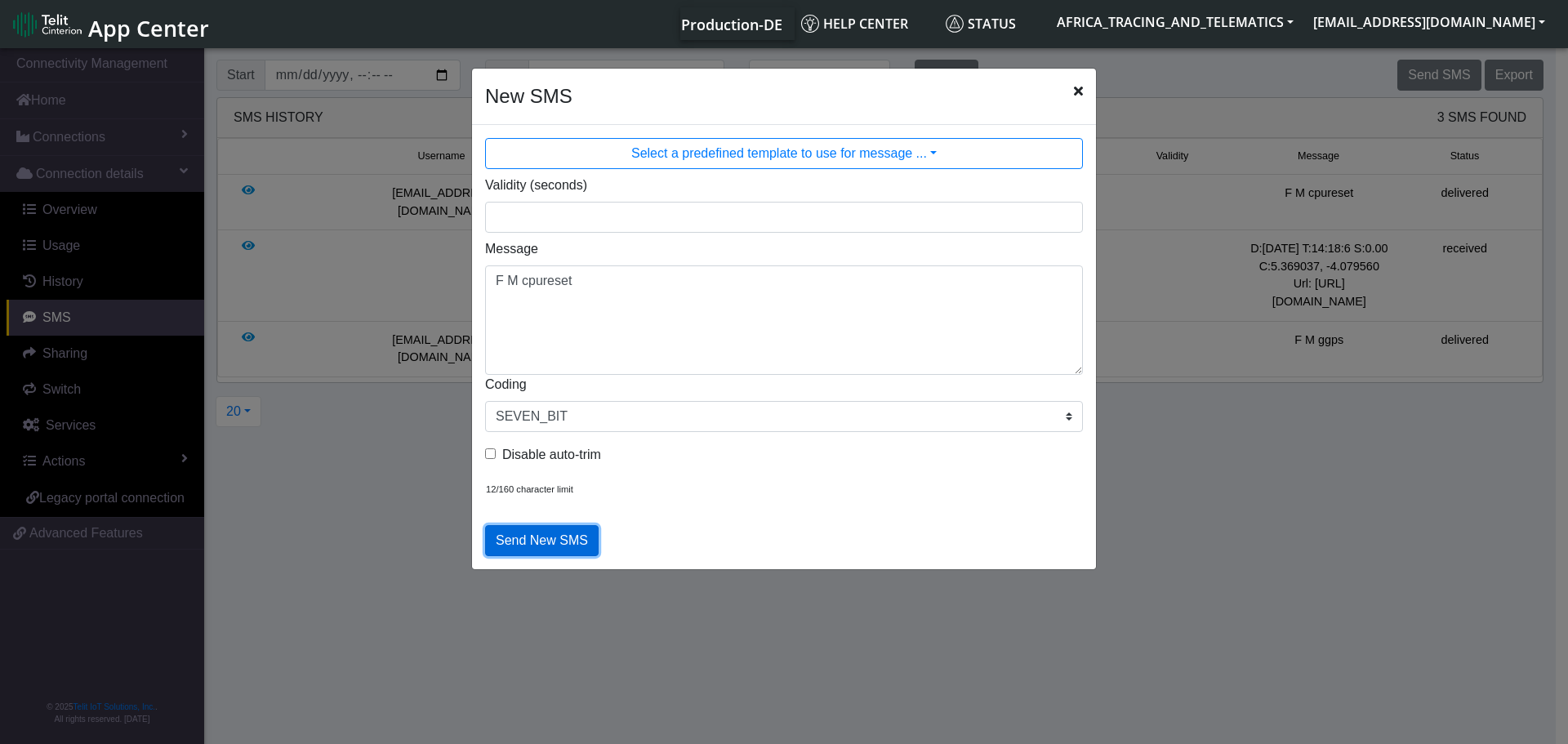
click at [508, 532] on button "Send New SMS" at bounding box center [542, 540] width 114 height 31
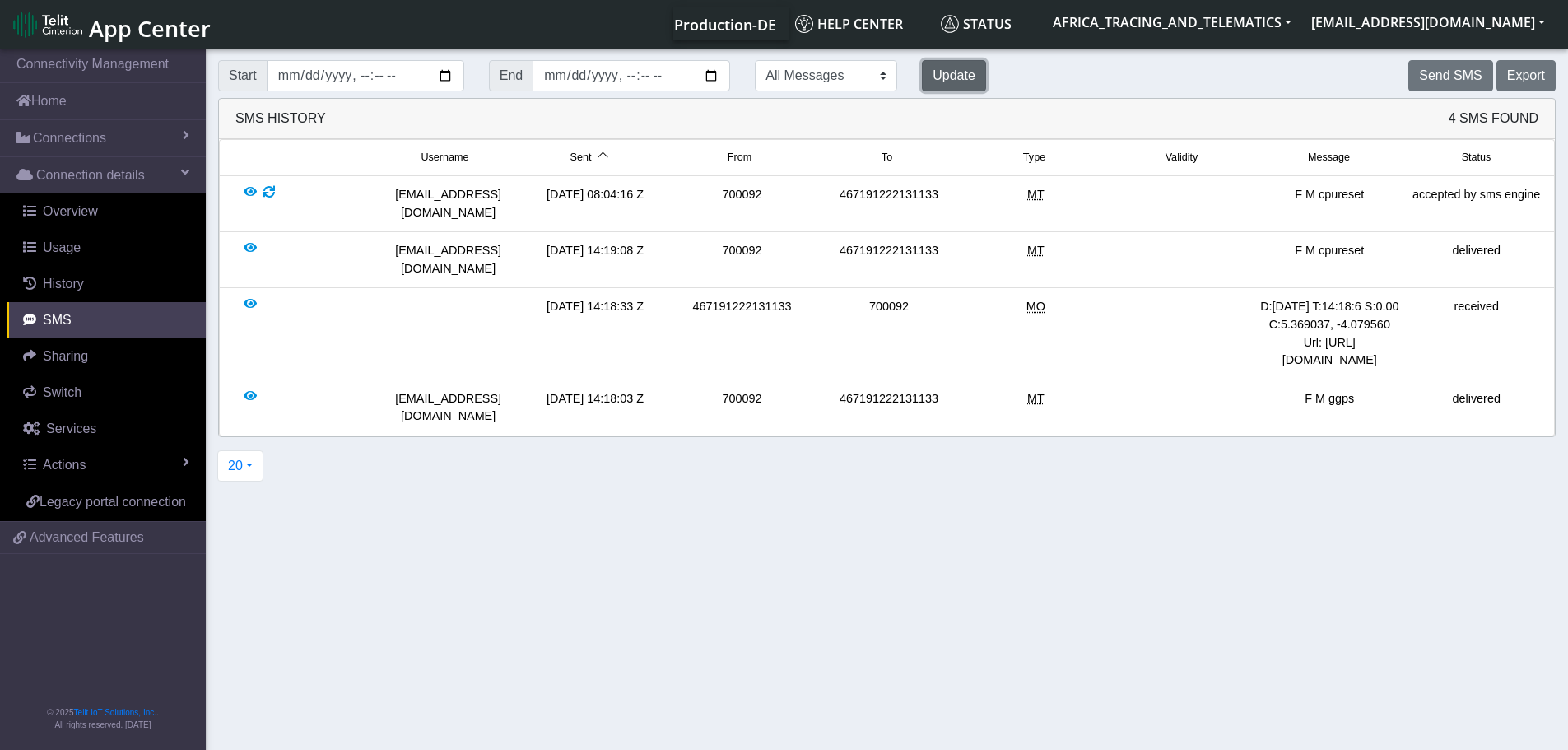
click at [924, 73] on button "Update" at bounding box center [954, 75] width 64 height 31
click at [1432, 76] on button "Send SMS" at bounding box center [1450, 75] width 84 height 31
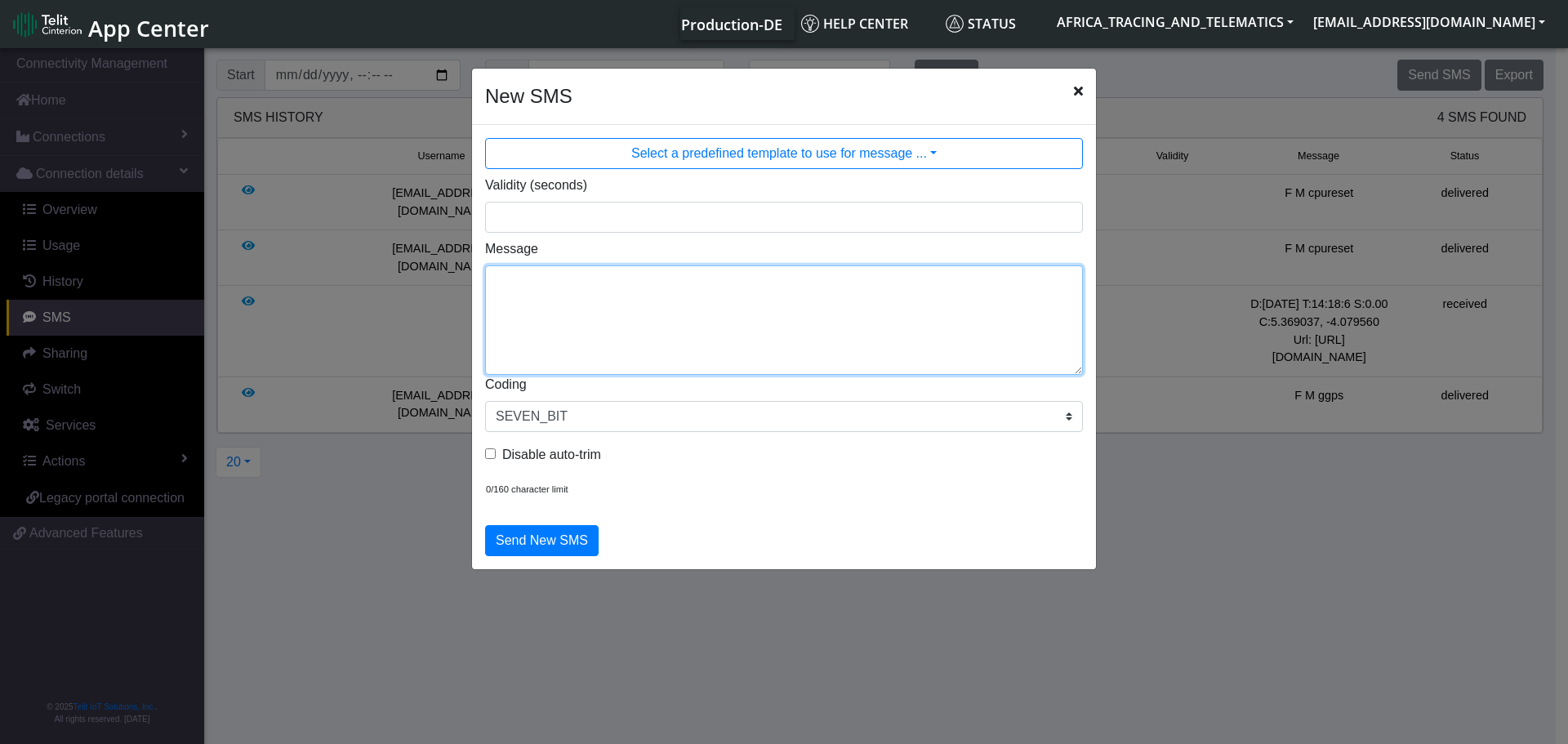
click at [744, 321] on textarea "Message" at bounding box center [784, 320] width 598 height 109
type textarea "F M cpureset"
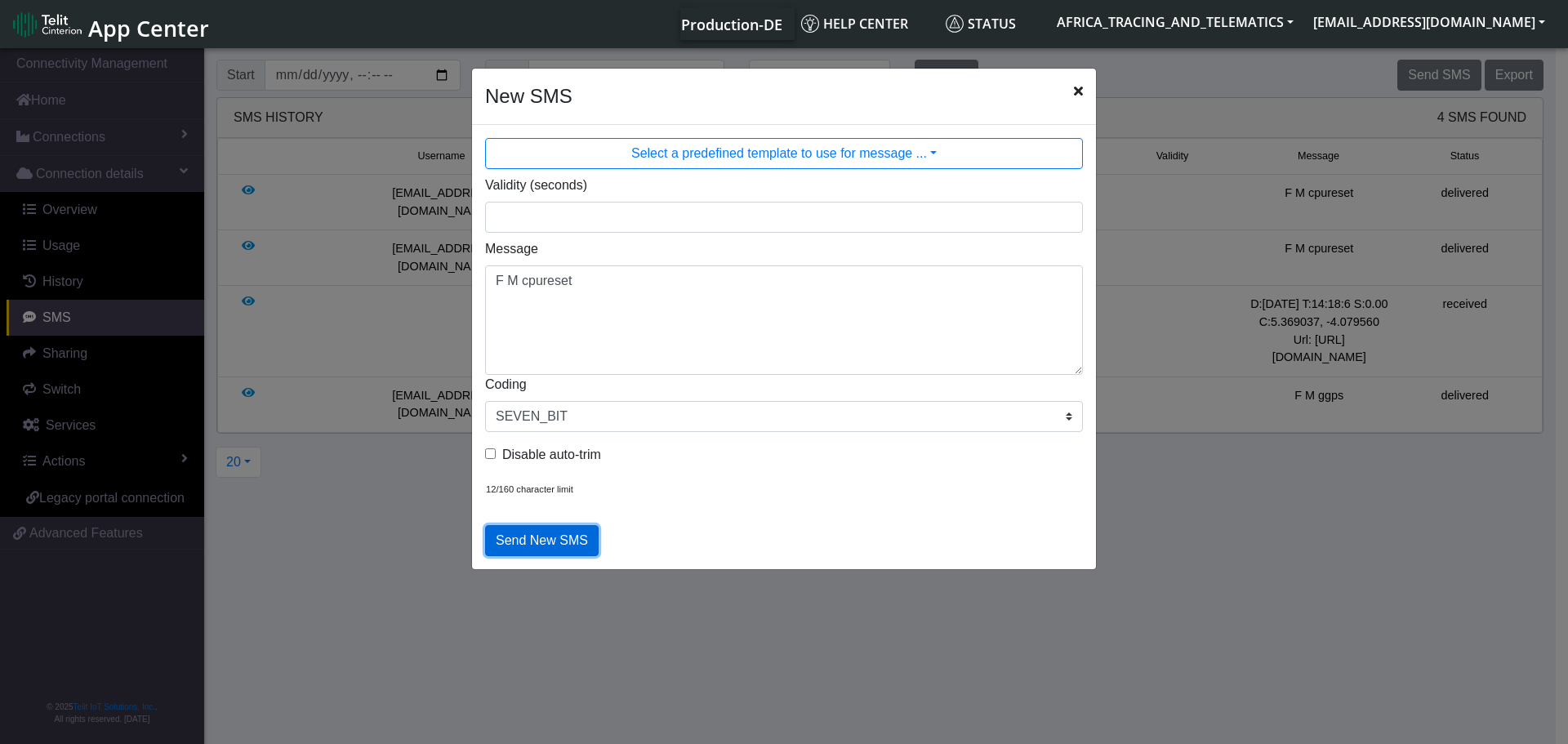
click at [499, 532] on button "Send New SMS" at bounding box center [542, 540] width 114 height 31
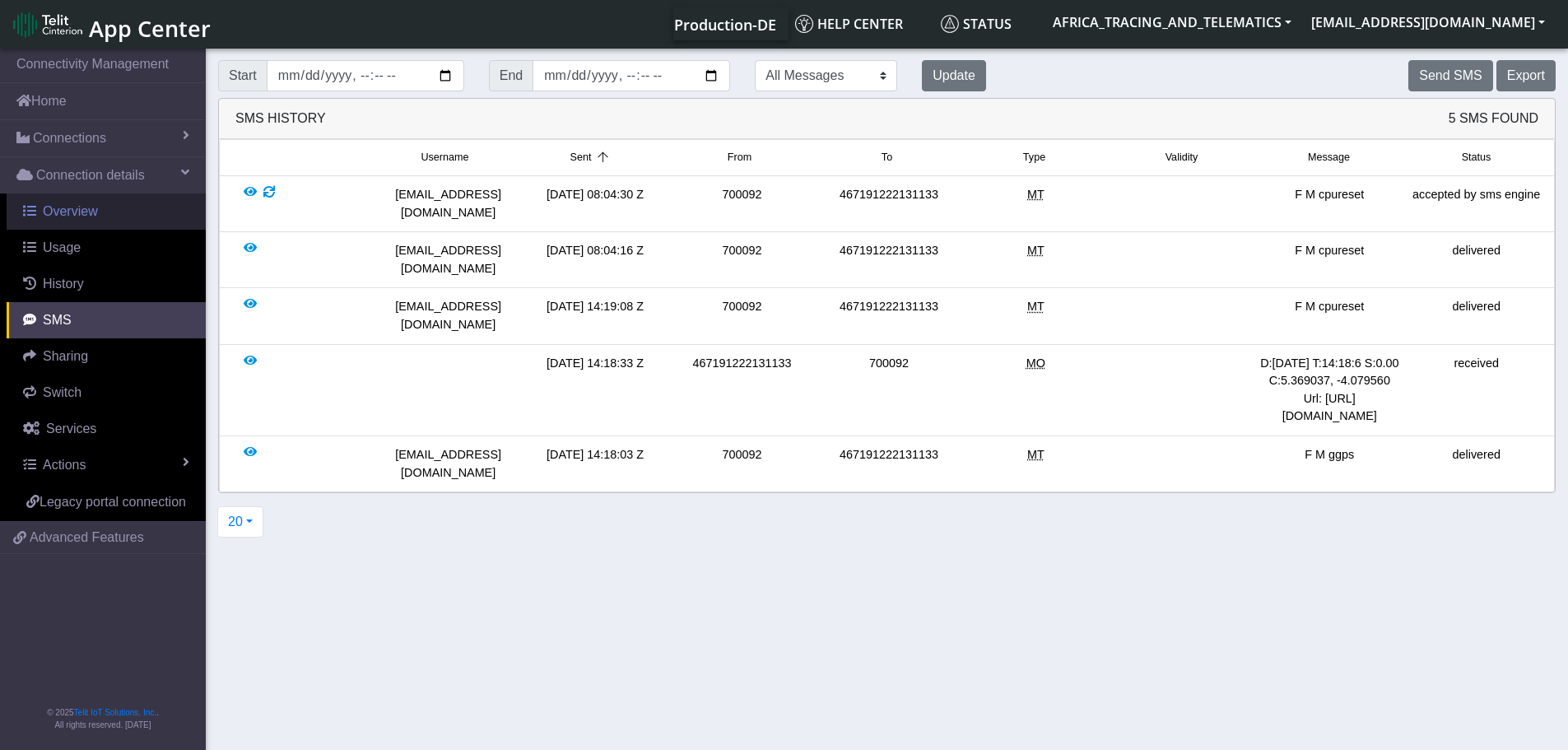
click at [73, 212] on span "Overview" at bounding box center [70, 211] width 56 height 14
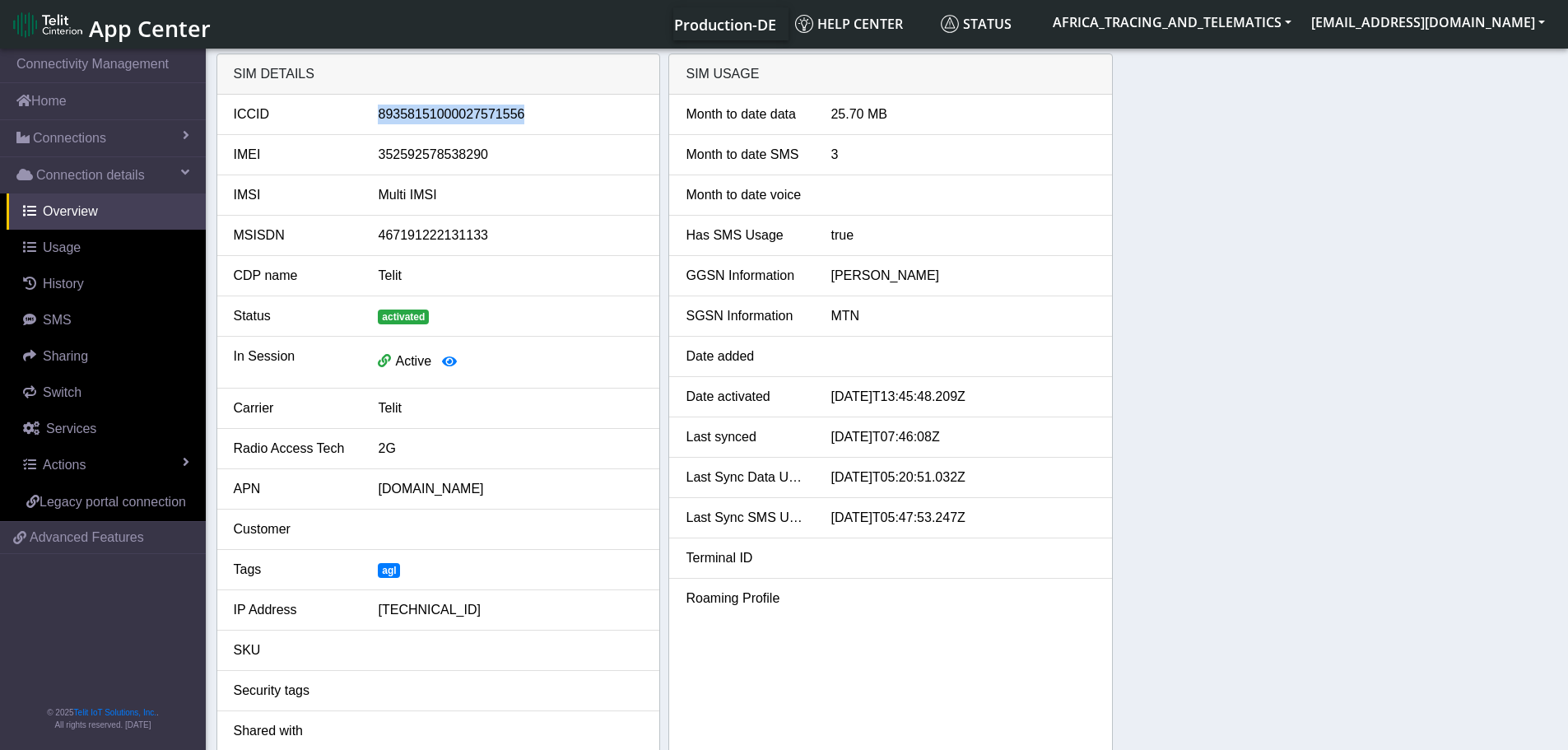
drag, startPoint x: 532, startPoint y: 111, endPoint x: 363, endPoint y: 113, distance: 169.0
click at [363, 113] on div "ICCID [TECHNICAL_ID]" at bounding box center [438, 114] width 434 height 20
copy div "89358151000027571556"
click at [54, 131] on span "Connections" at bounding box center [69, 138] width 73 height 20
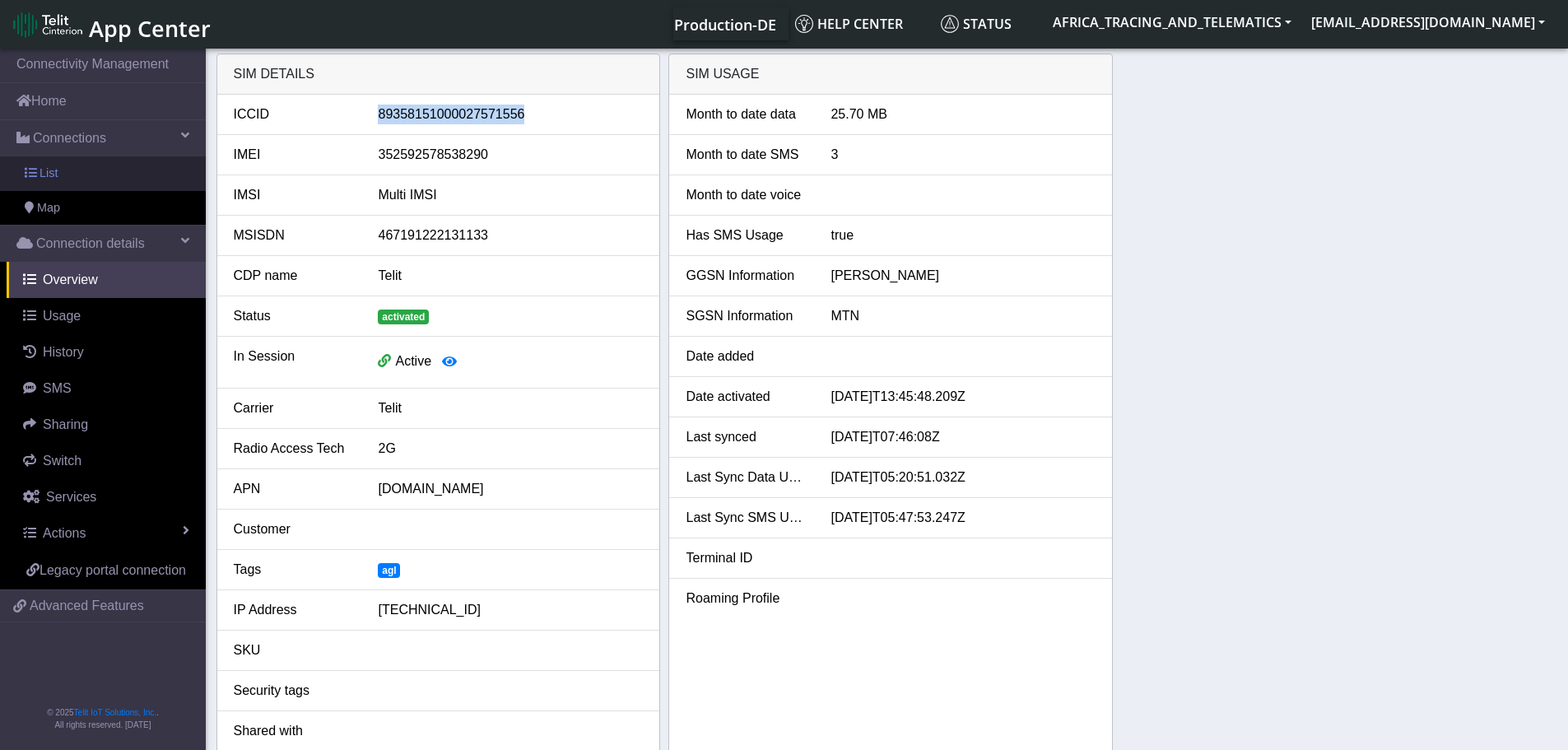
click at [83, 168] on link "List" at bounding box center [102, 173] width 206 height 35
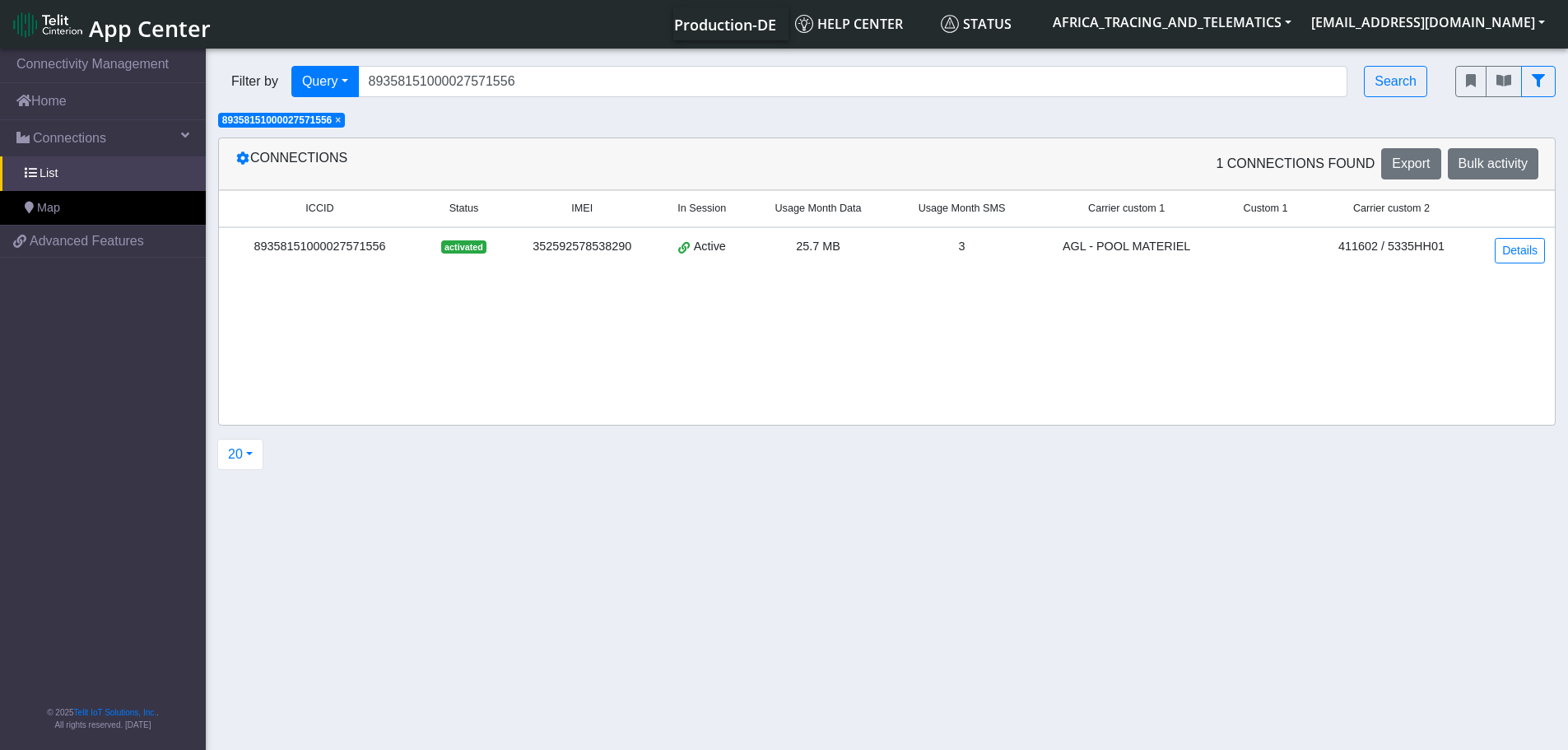
click at [341, 121] on span "×" at bounding box center [337, 120] width 6 height 11
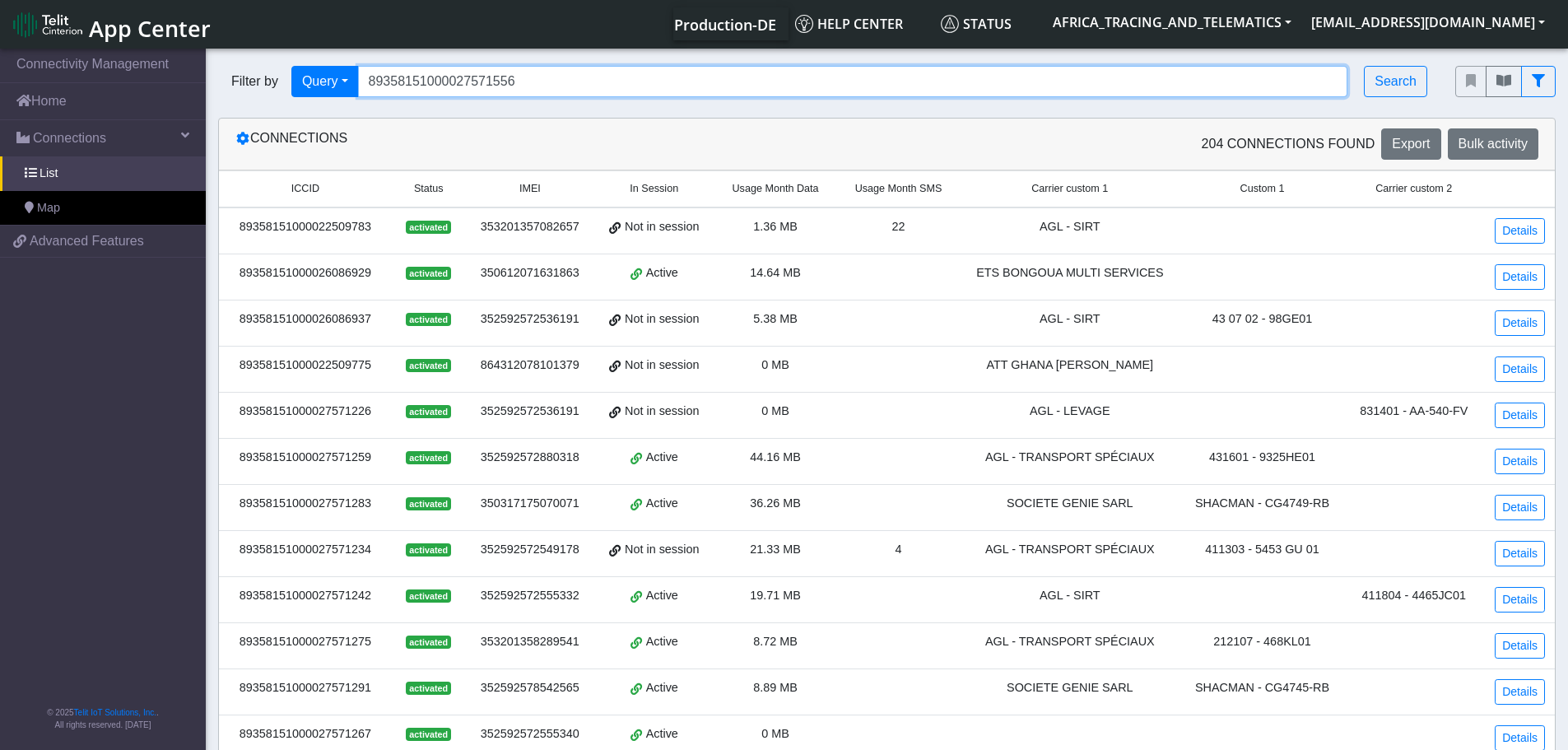
drag, startPoint x: 550, startPoint y: 82, endPoint x: 268, endPoint y: 63, distance: 282.6
click at [269, 63] on div "Filter by Query Query In Session Not connected Tags Country Operator 8935815100…" at bounding box center [824, 82] width 1238 height 56
paste input "2315"
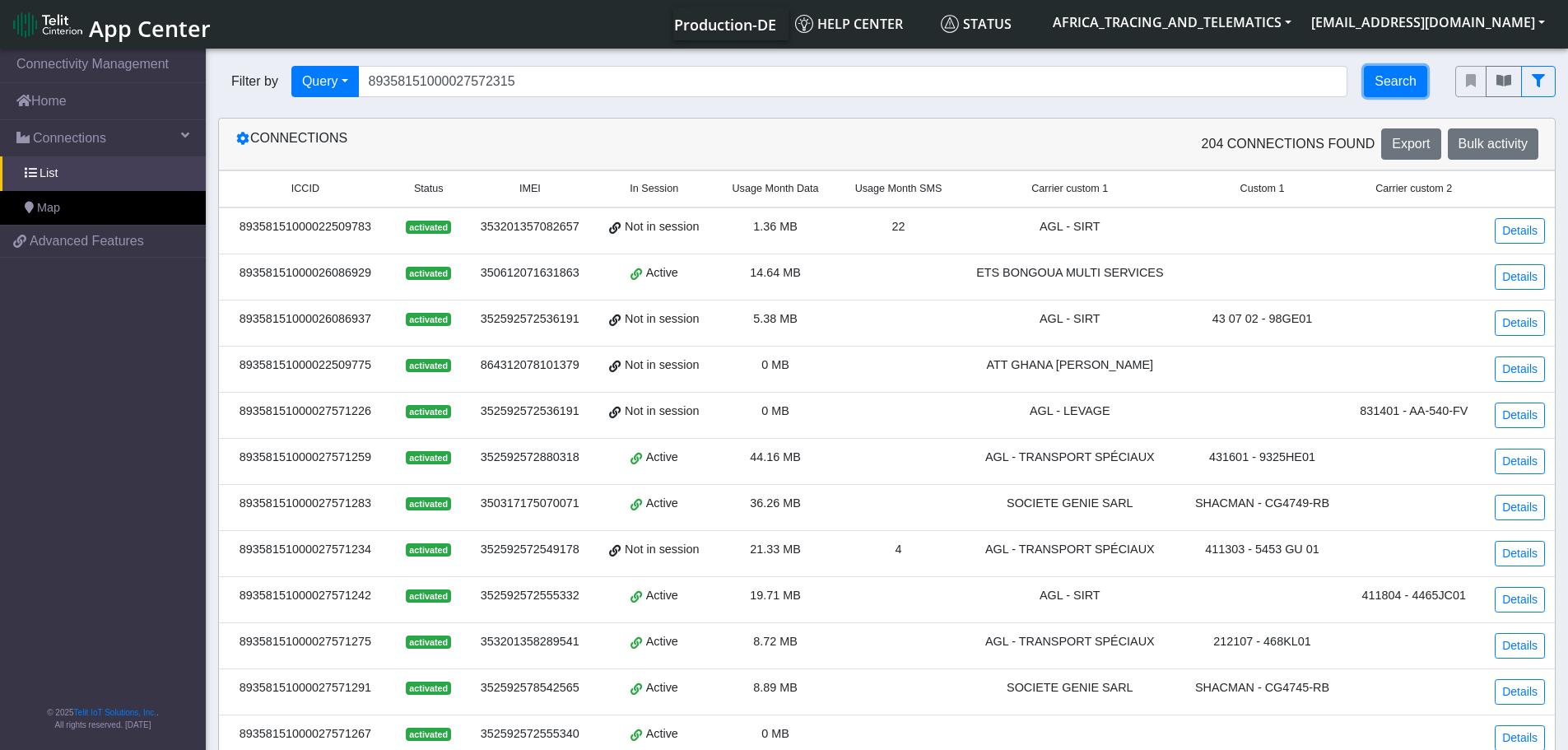
click at [1375, 86] on button "Search" at bounding box center [1395, 82] width 63 height 31
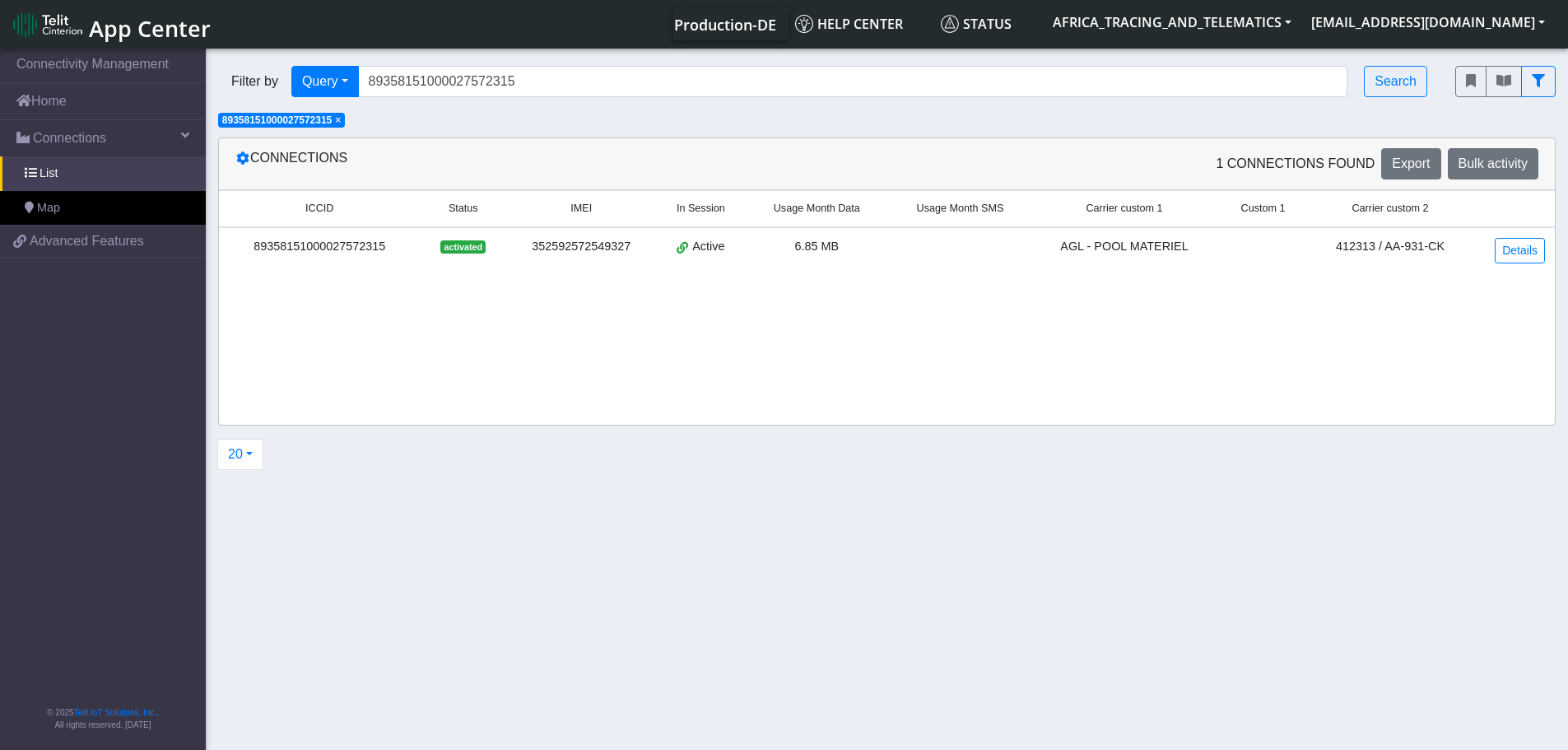
drag, startPoint x: 387, startPoint y: 245, endPoint x: 256, endPoint y: 245, distance: 131.0
click at [256, 245] on div "89358151000027572315" at bounding box center [319, 246] width 181 height 18
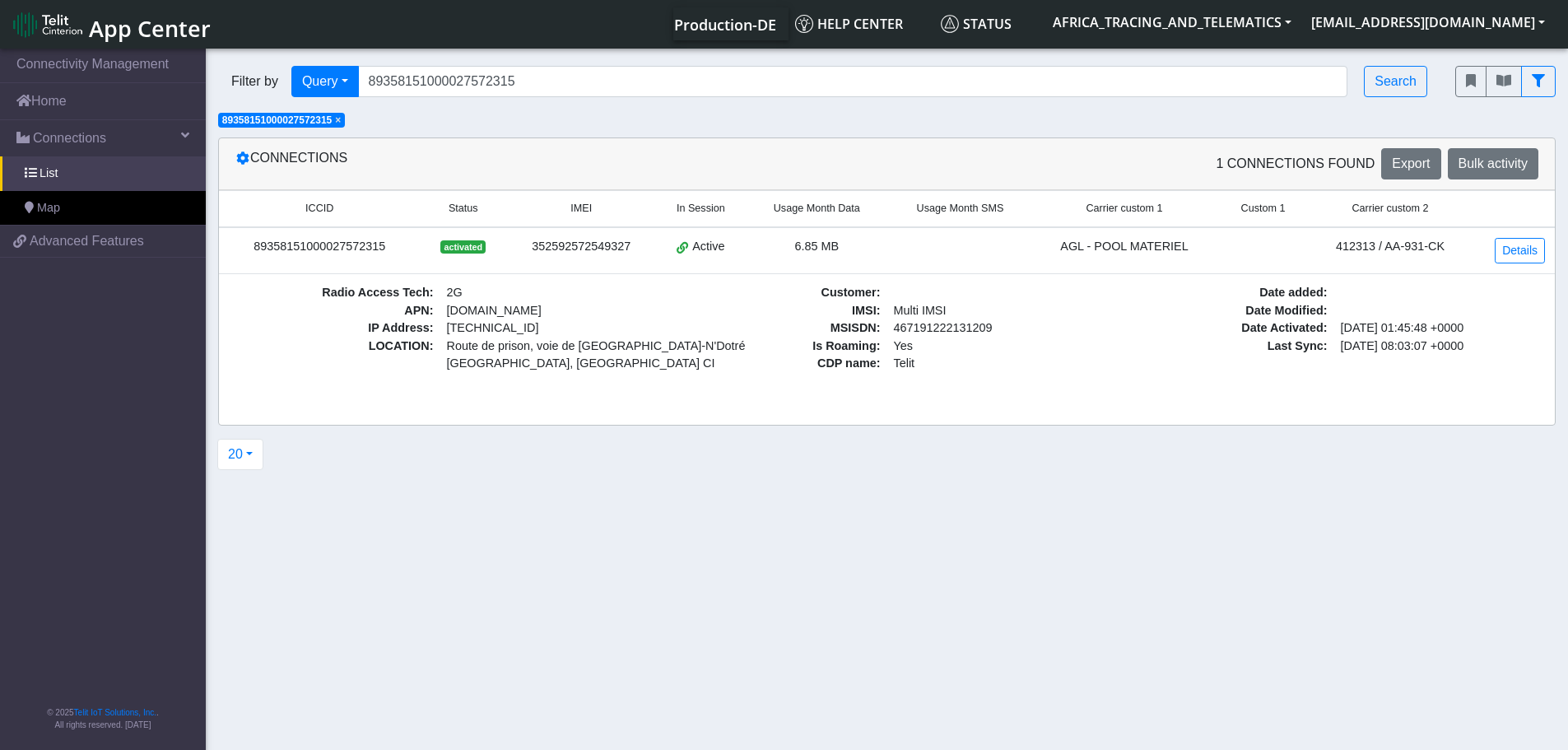
copy div "89358151000027572315"
click at [340, 248] on div "89358151000027572315" at bounding box center [319, 246] width 181 height 18
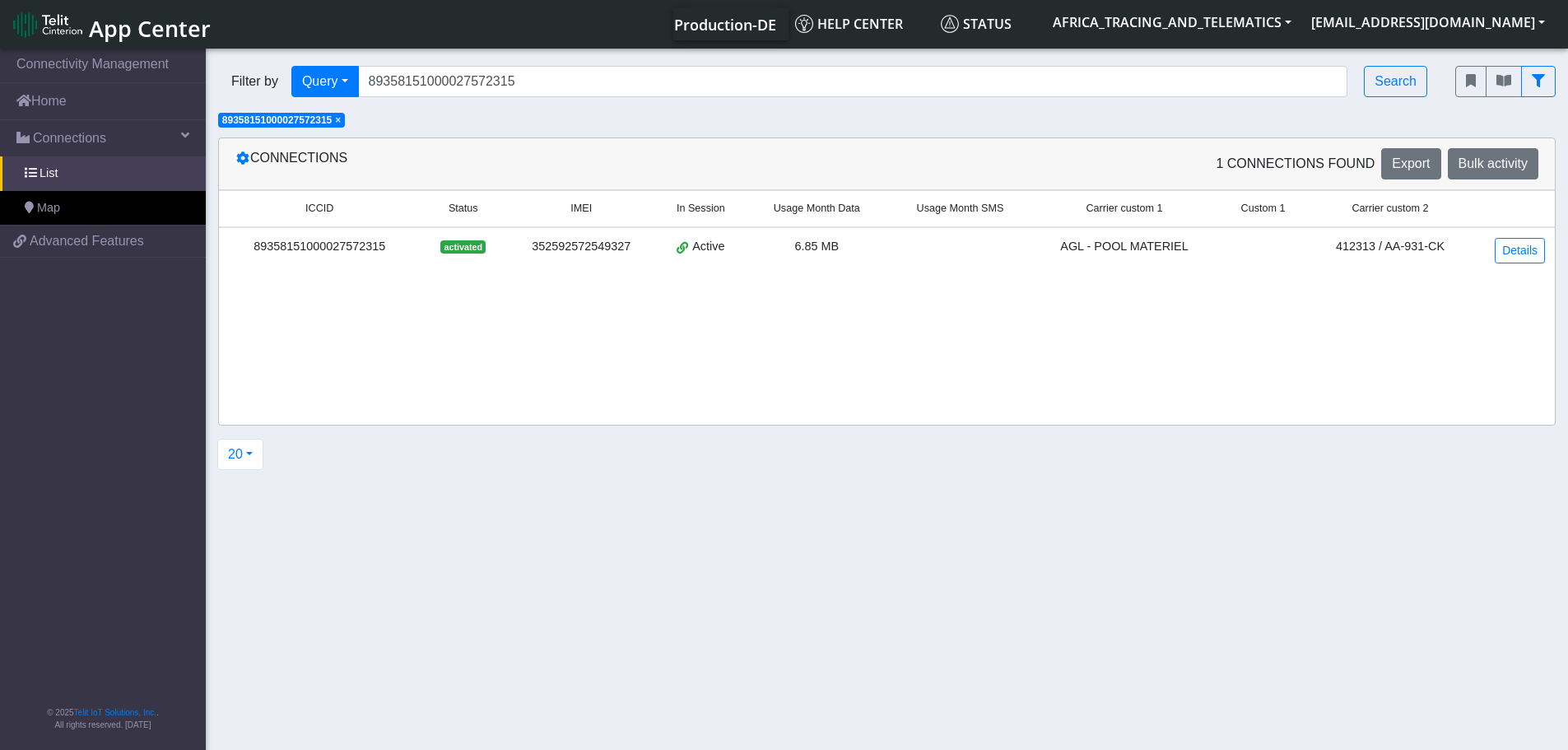
click at [340, 248] on div "89358151000027572315" at bounding box center [319, 246] width 181 height 18
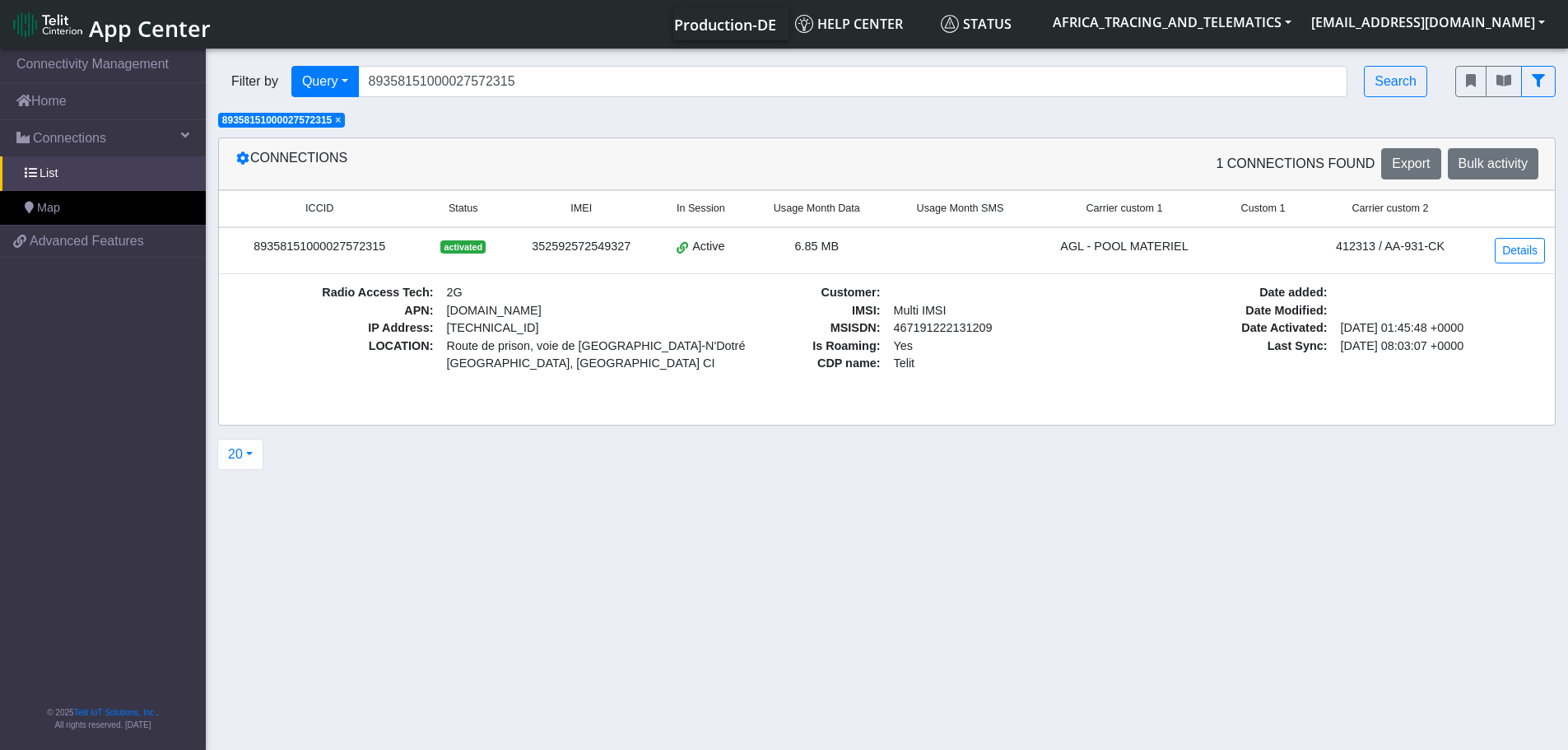
click at [341, 122] on span "×" at bounding box center [337, 120] width 6 height 11
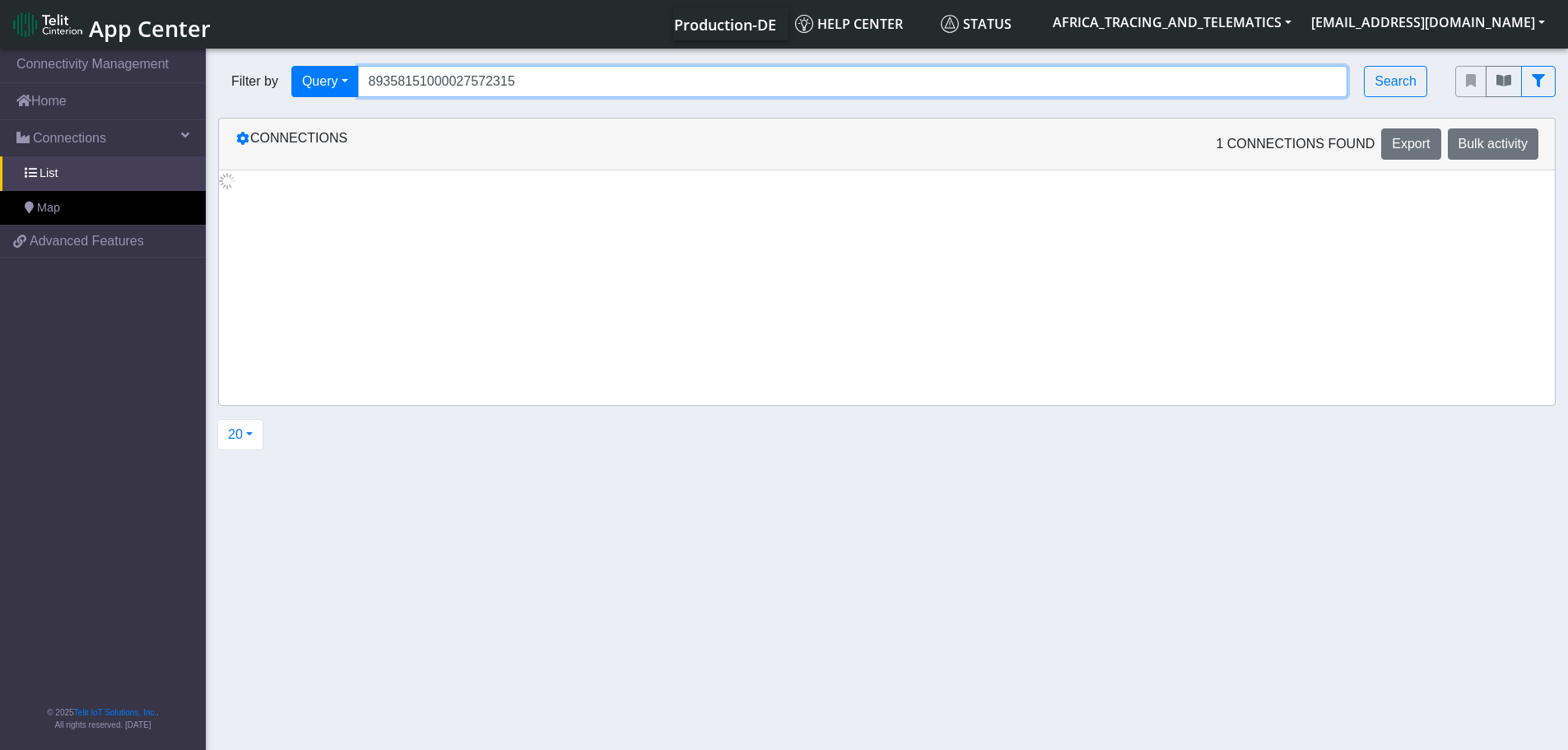
drag, startPoint x: 543, startPoint y: 70, endPoint x: 291, endPoint y: 59, distance: 252.2
click at [250, 59] on div "Filter by Query Query In Session Not connected Tags Country Operator 8935815100…" at bounding box center [824, 82] width 1238 height 56
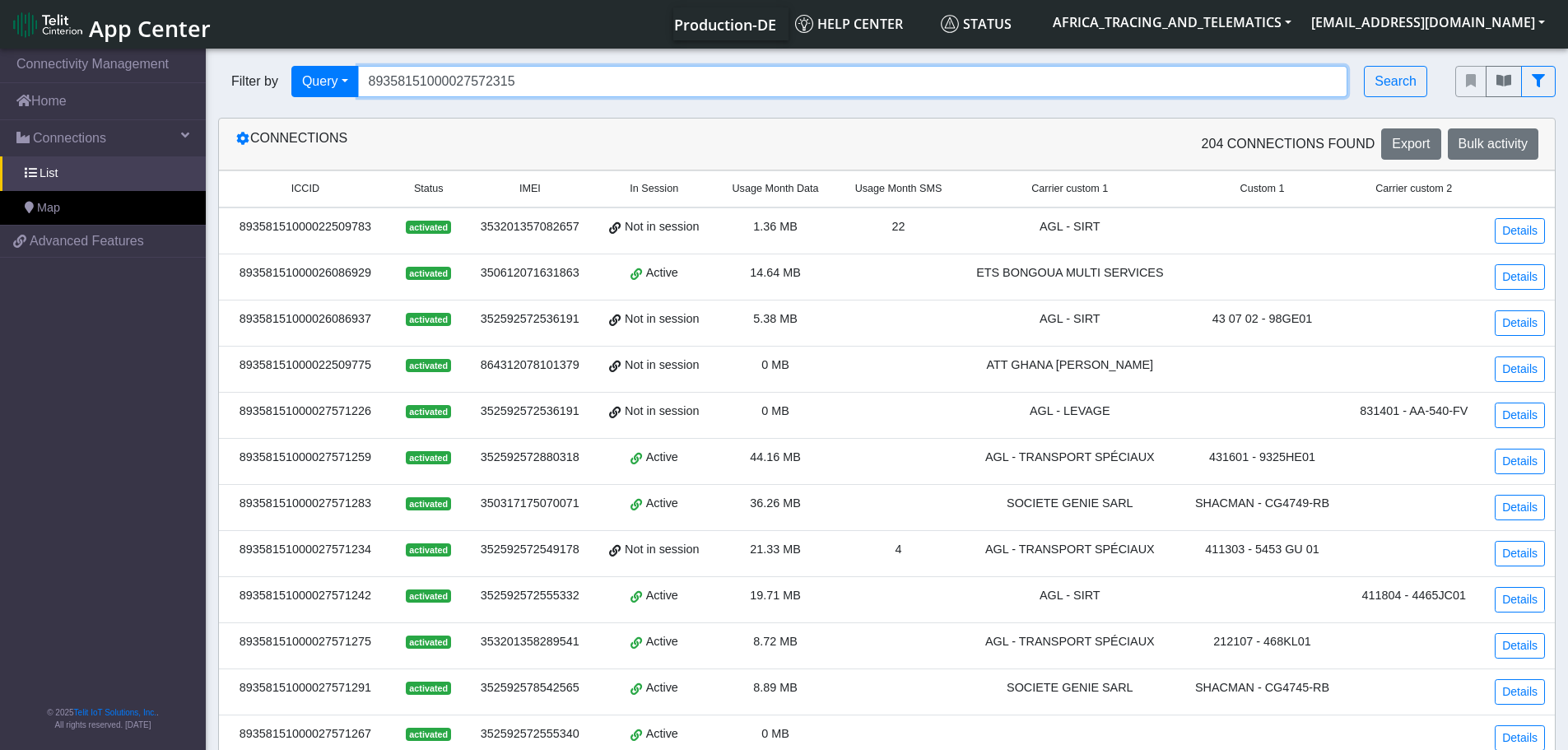
paste input "489"
type input "89358151000027572489"
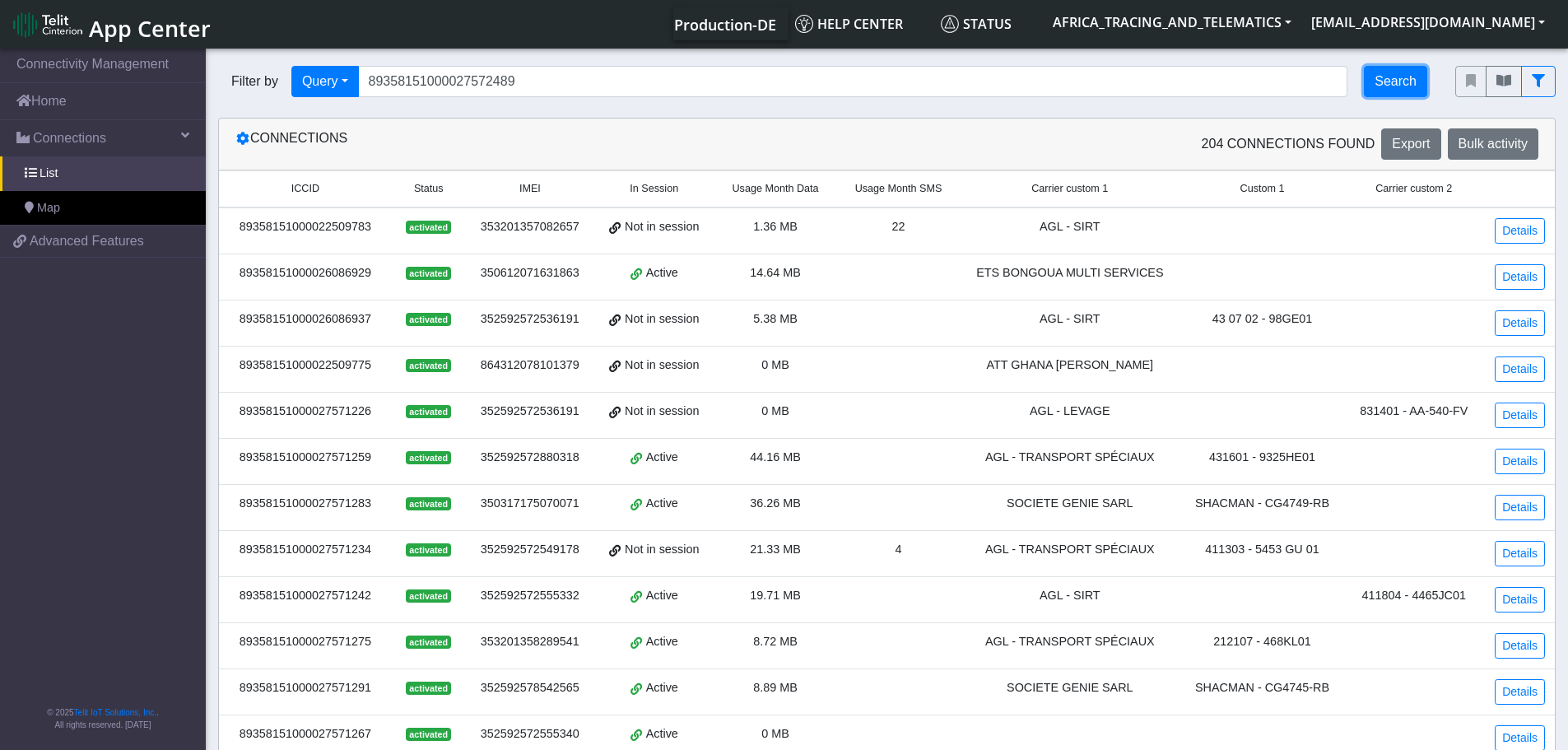
click at [1396, 71] on button "Search" at bounding box center [1395, 82] width 63 height 31
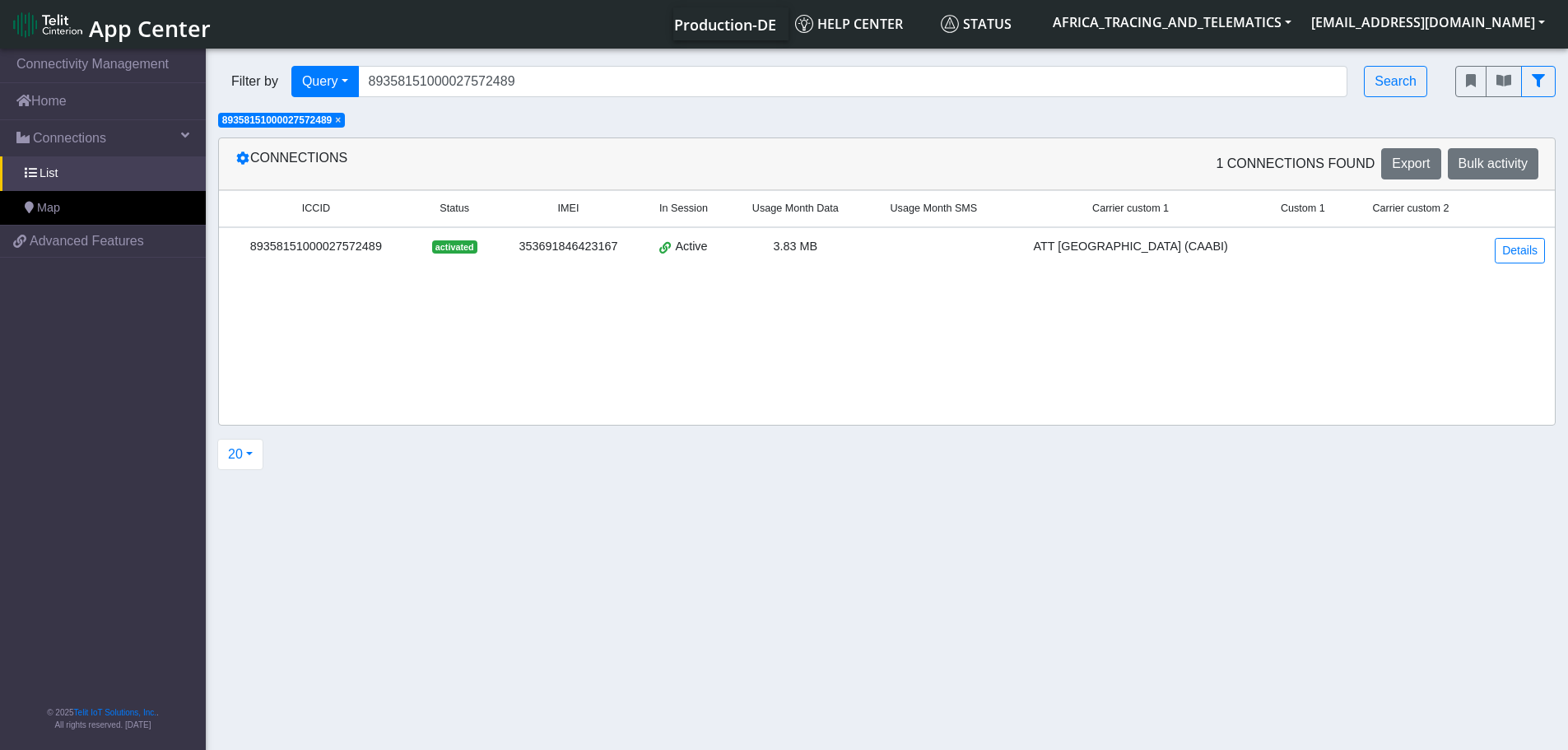
click at [339, 247] on div "89358151000027572489" at bounding box center [316, 246] width 174 height 18
copy div "89358151000027572489"
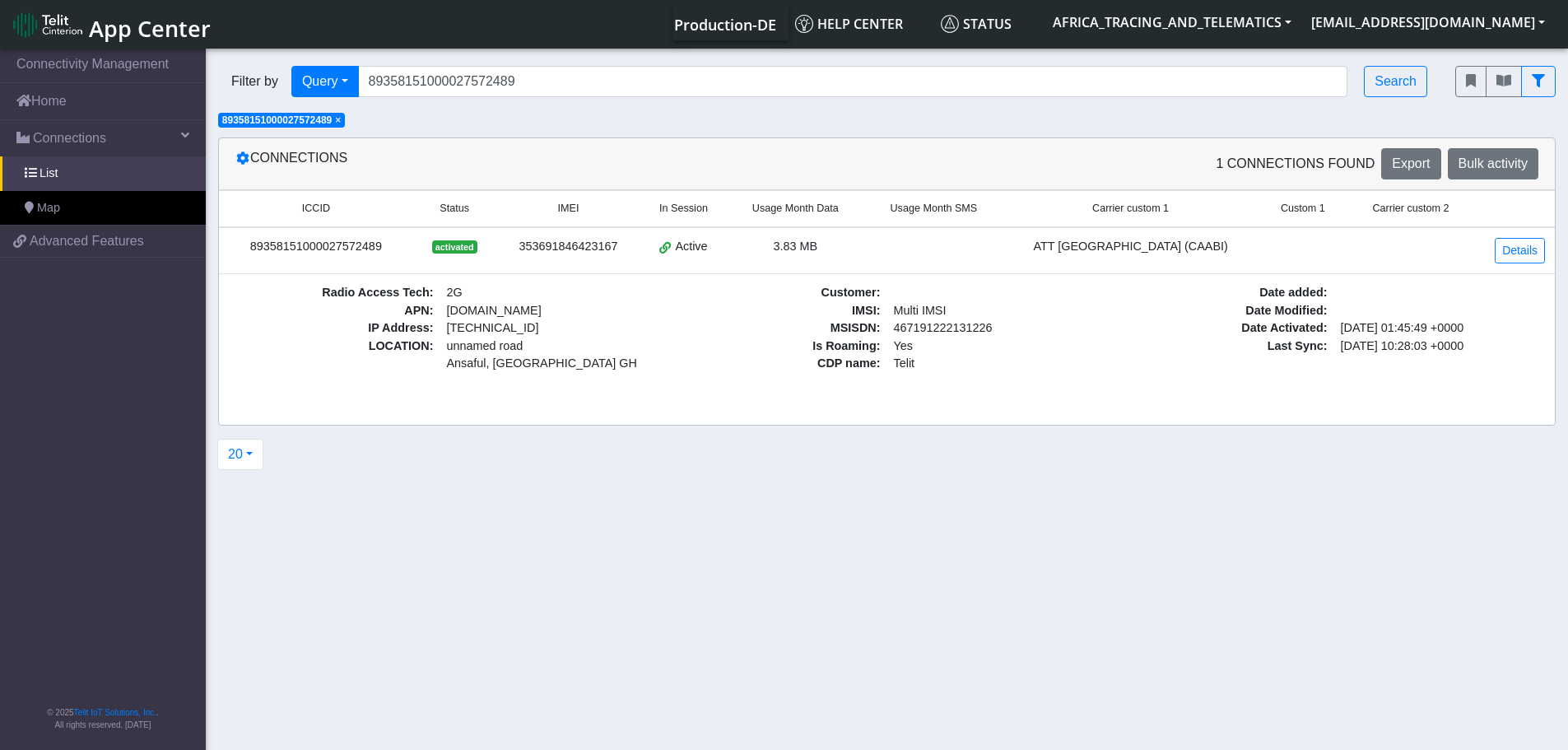
copy div "89358151000027572489"
